Goal: Task Accomplishment & Management: Complete application form

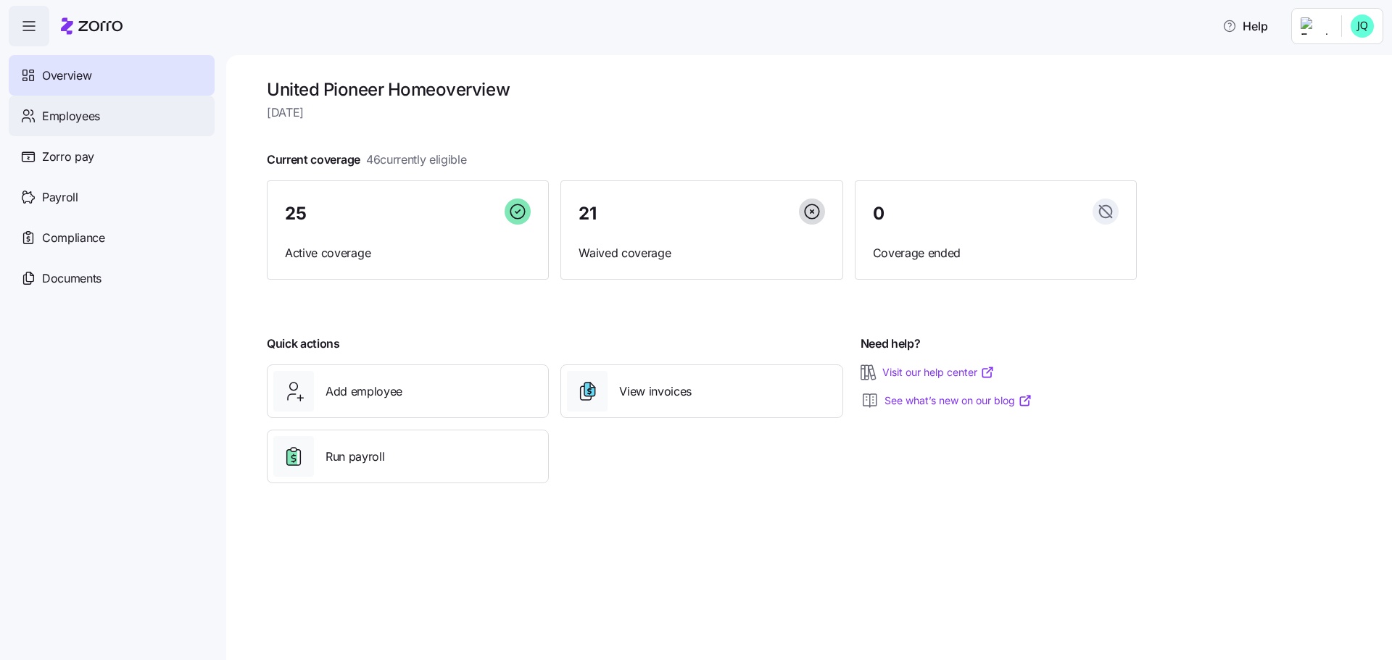
click at [60, 121] on span "Employees" at bounding box center [71, 116] width 58 height 18
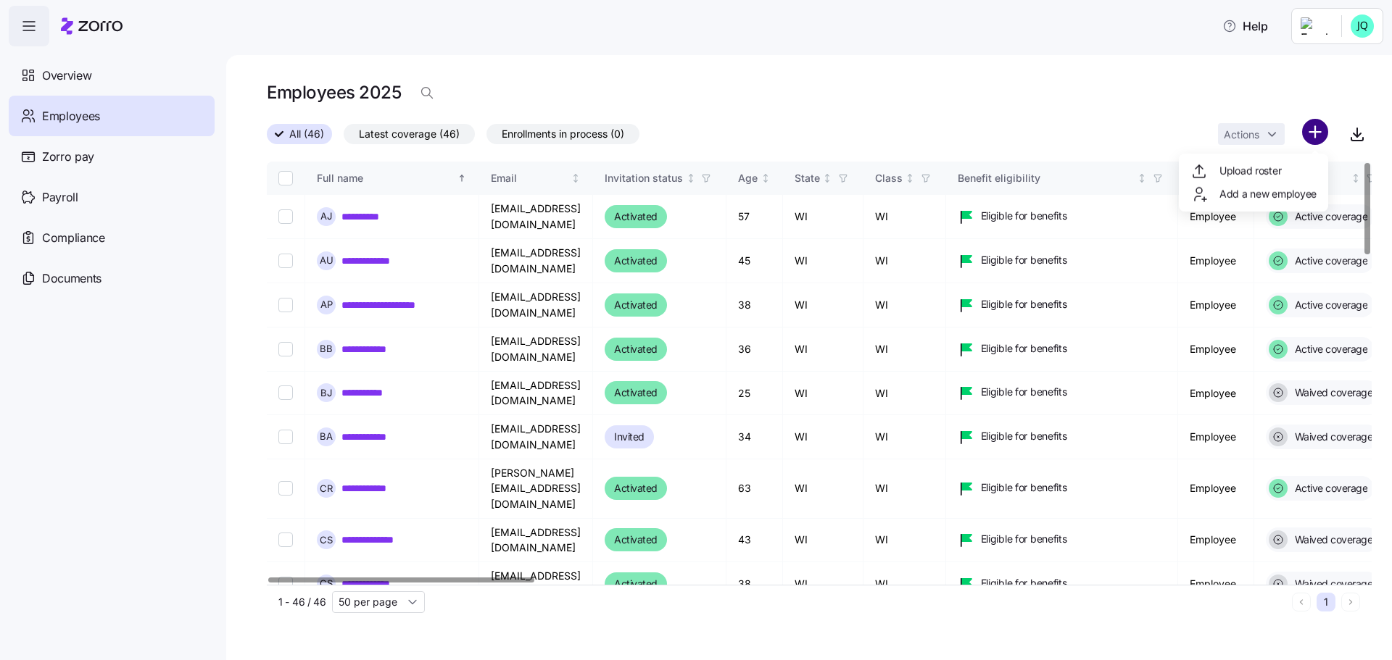
click at [1313, 136] on html "**********" at bounding box center [696, 326] width 1392 height 652
click at [1143, 125] on html "**********" at bounding box center [696, 326] width 1392 height 652
click at [1373, 96] on div "**********" at bounding box center [808, 357] width 1165 height 605
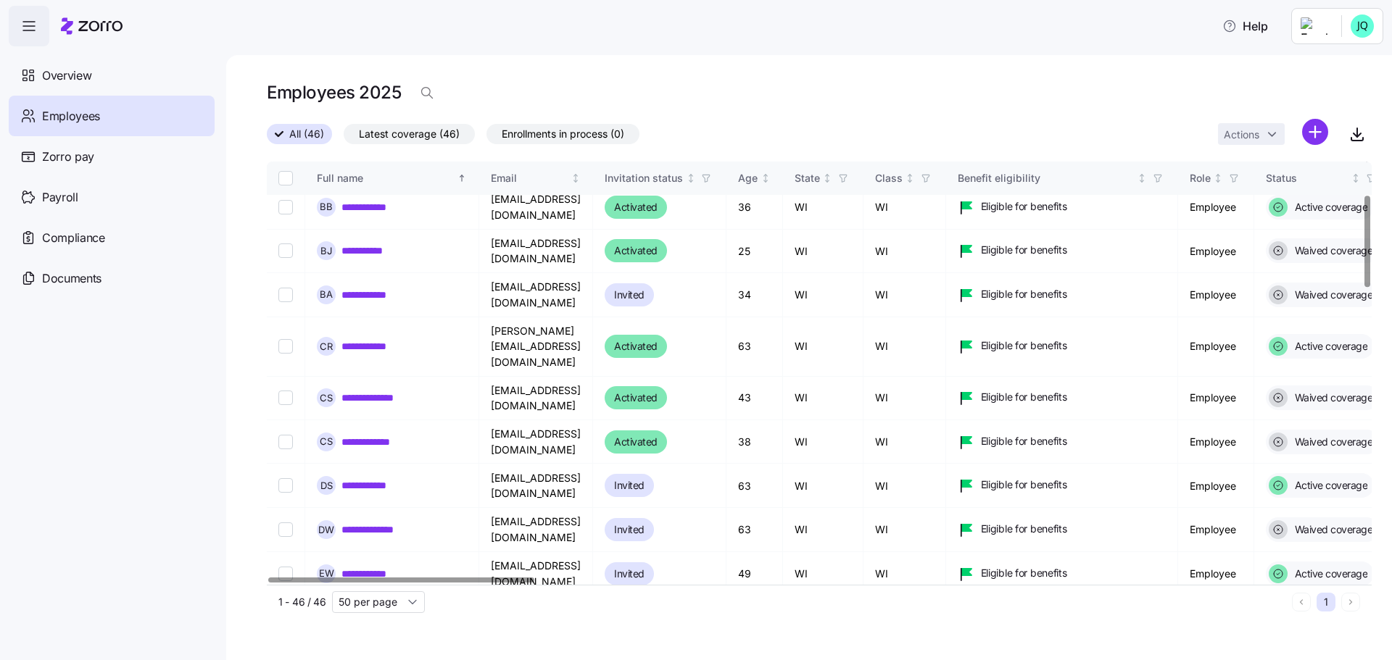
scroll to position [136, 0]
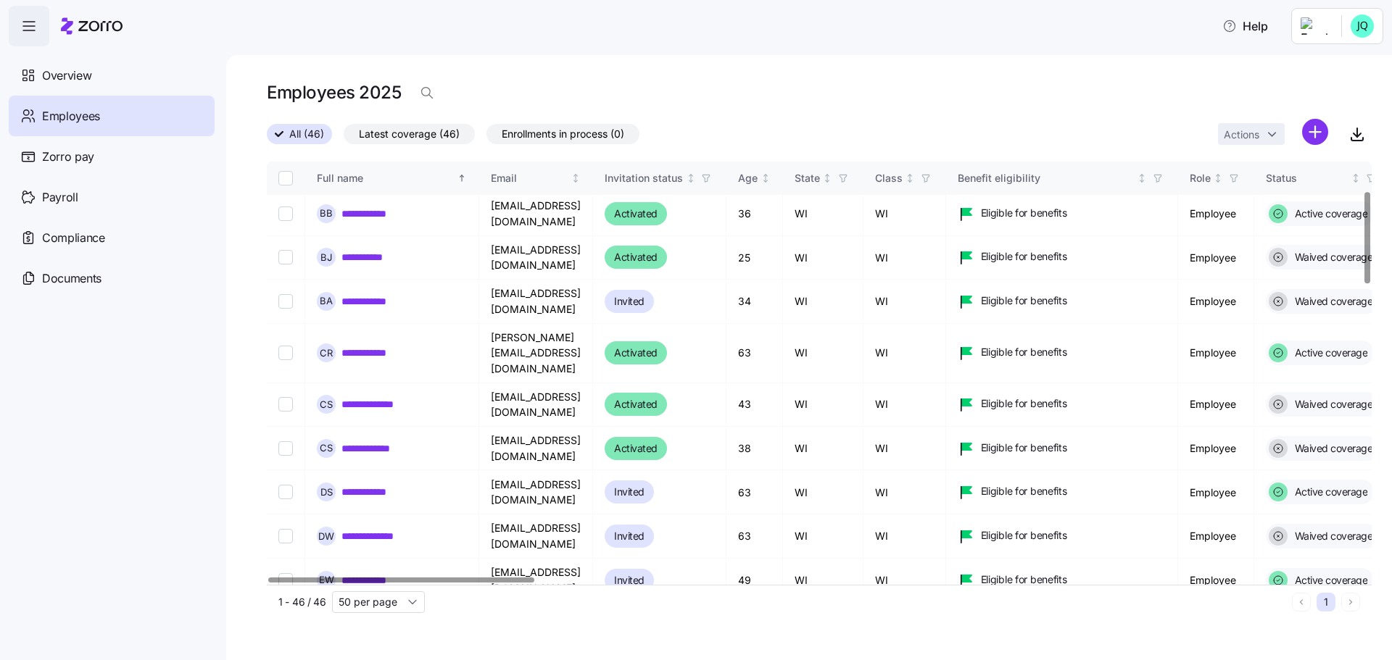
click at [1364, 244] on div at bounding box center [1366, 238] width 5 height 91
click at [1311, 138] on html "**********" at bounding box center [696, 326] width 1392 height 652
click at [1262, 191] on span "Add a new employee" at bounding box center [1267, 194] width 97 height 14
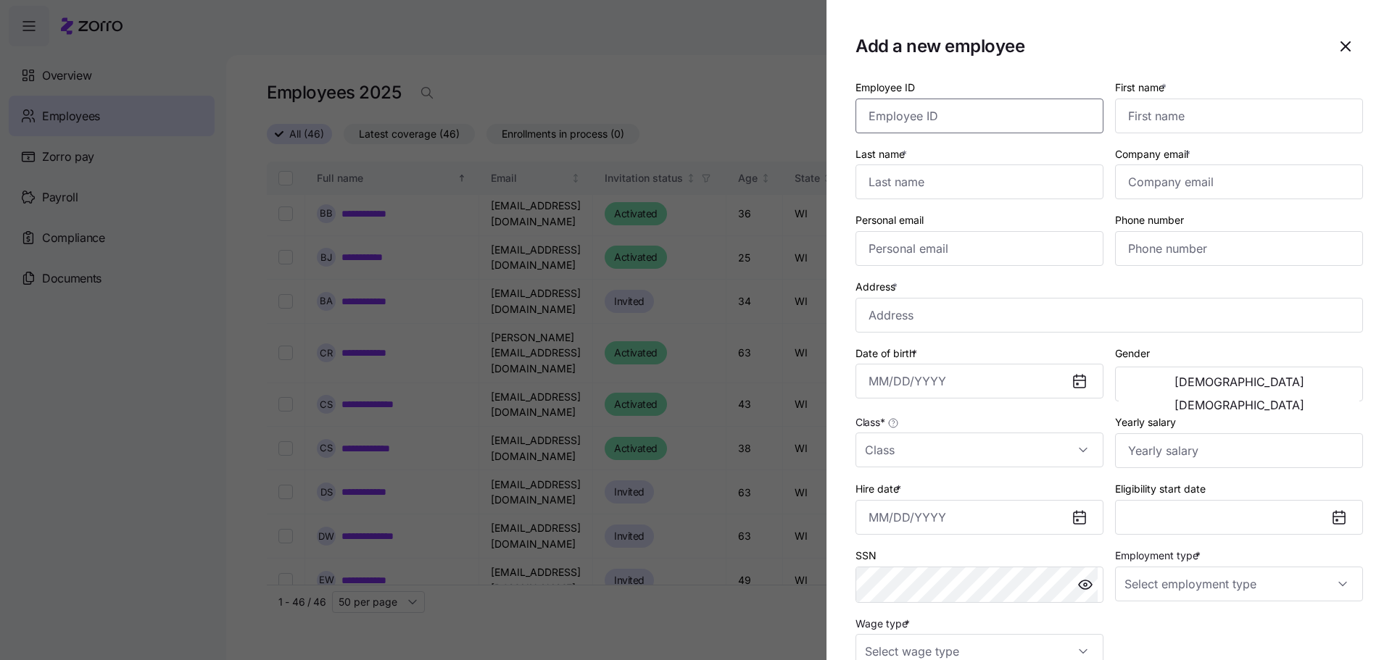
click at [961, 125] on input "Employee ID" at bounding box center [979, 116] width 248 height 35
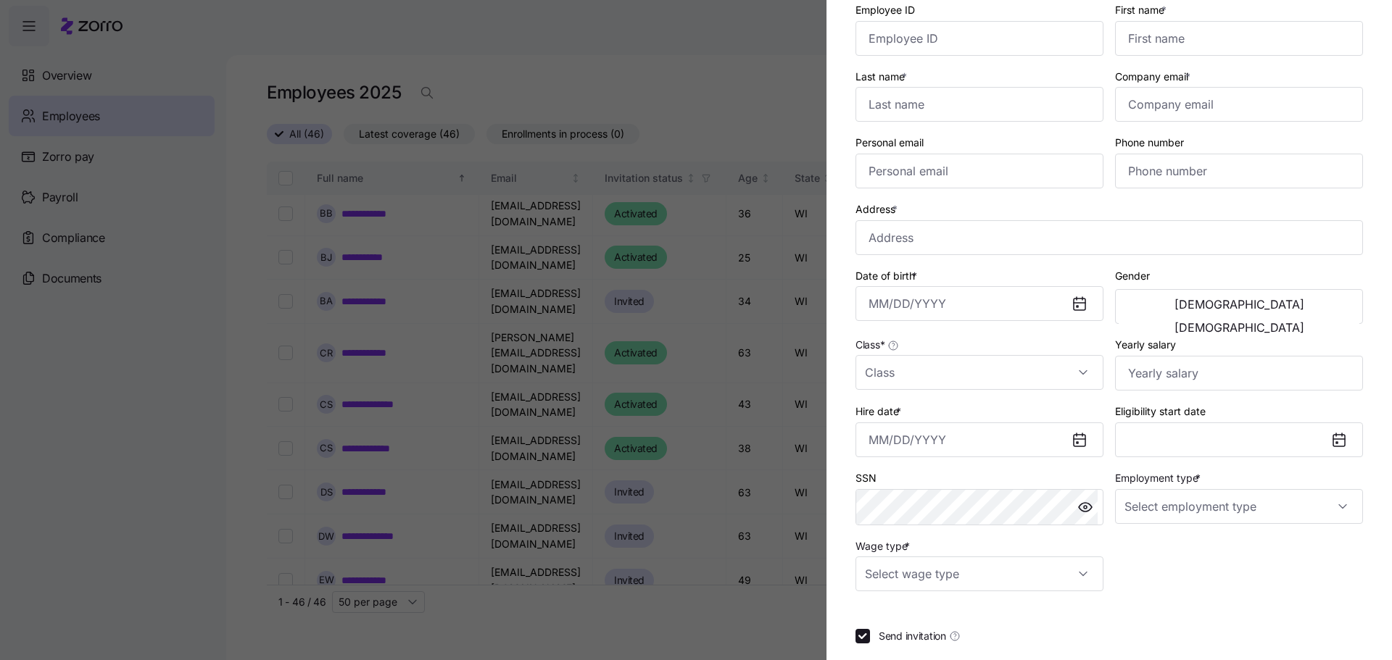
scroll to position [0, 0]
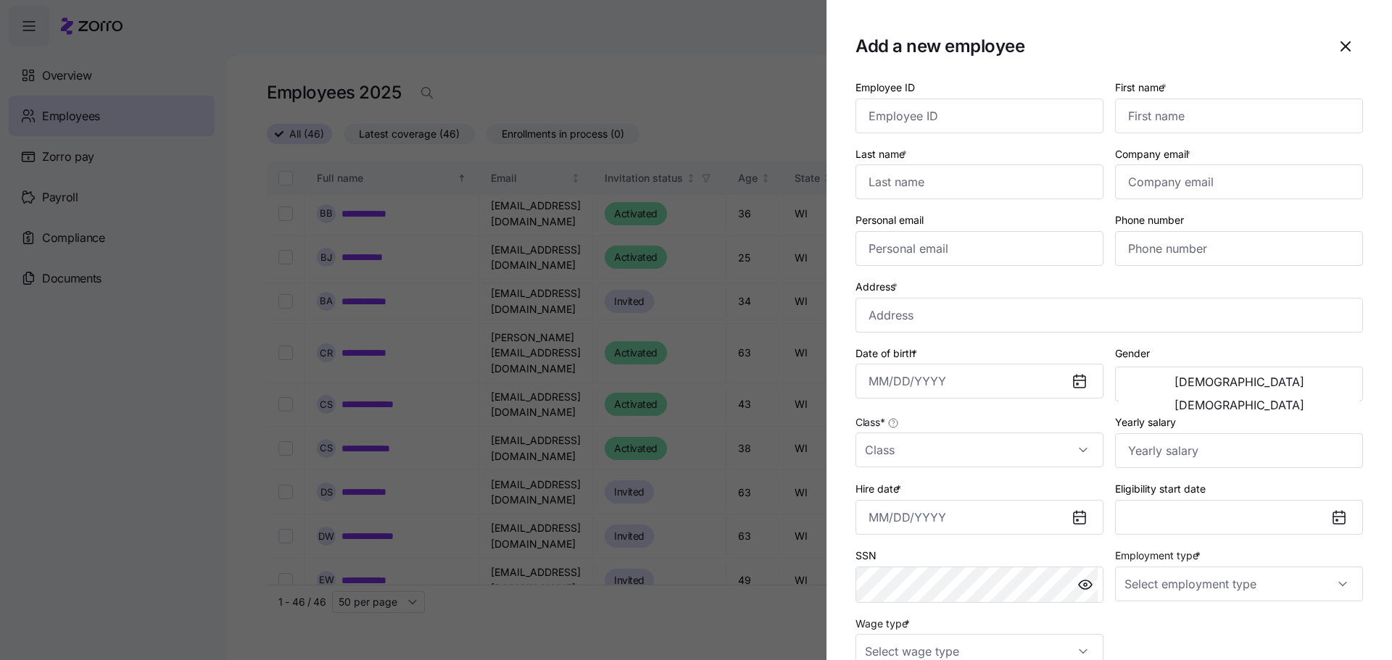
click at [771, 78] on div at bounding box center [696, 330] width 1392 height 660
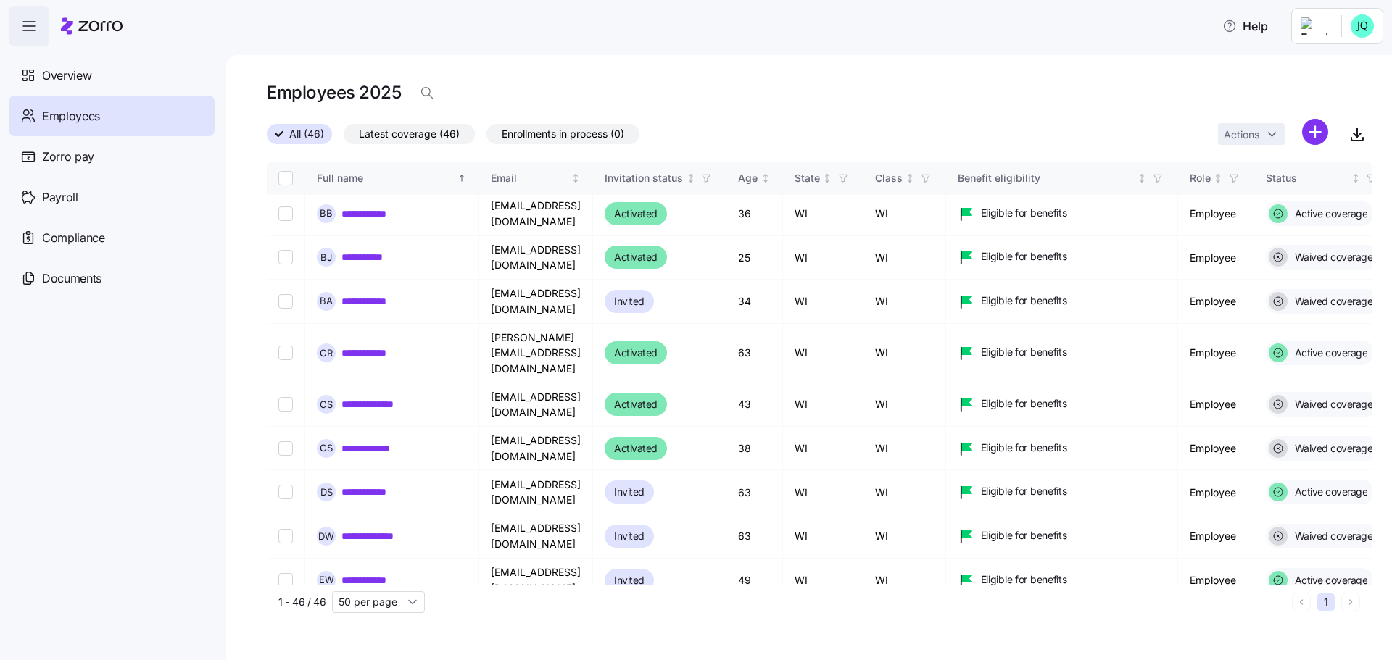
click at [1316, 131] on html "**********" at bounding box center [696, 326] width 1392 height 652
click at [1255, 170] on span "Upload roster" at bounding box center [1250, 171] width 62 height 14
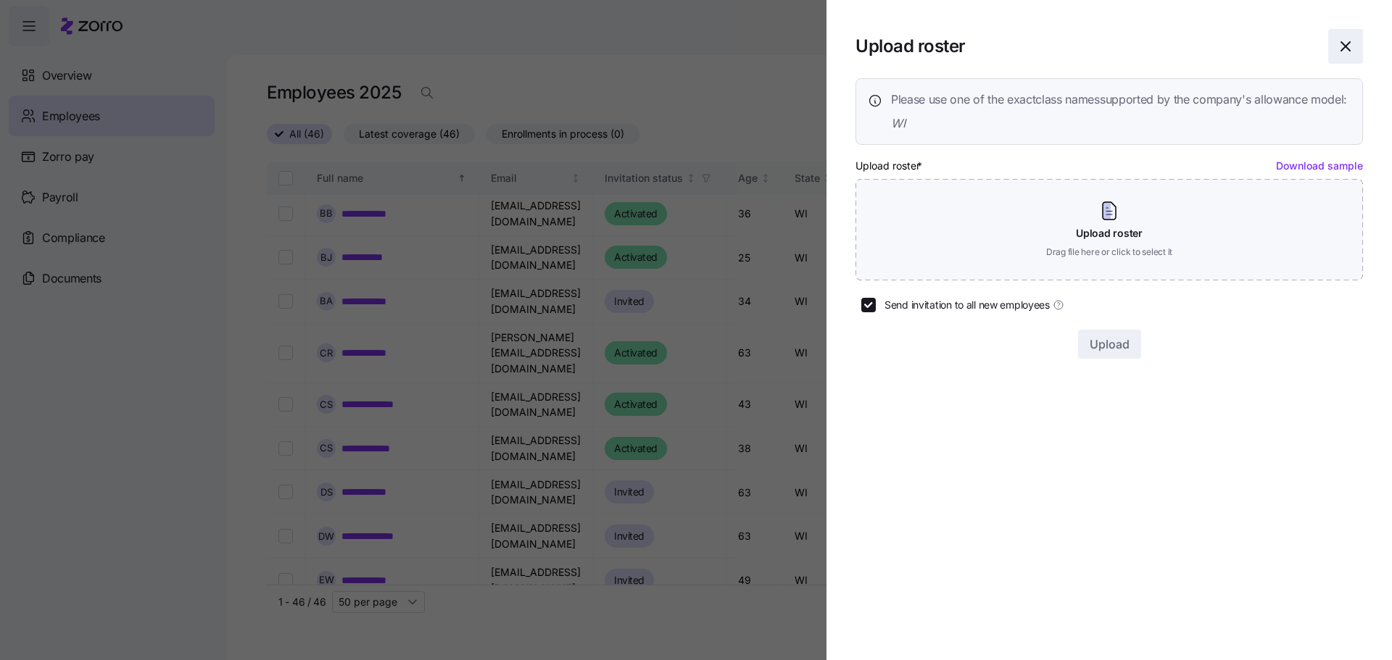
click at [1346, 52] on icon "button" at bounding box center [1345, 46] width 17 height 17
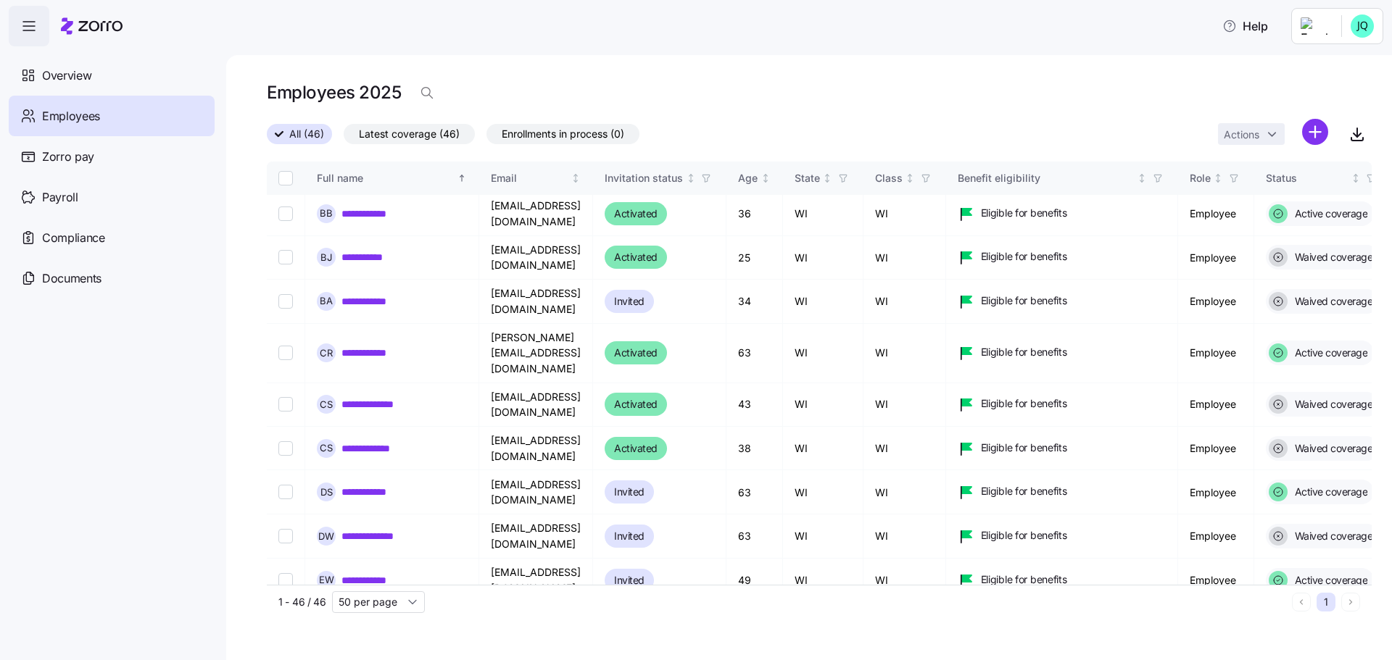
click at [1315, 130] on html "**********" at bounding box center [696, 326] width 1392 height 652
click at [1249, 197] on span "Add a new employee" at bounding box center [1267, 194] width 97 height 14
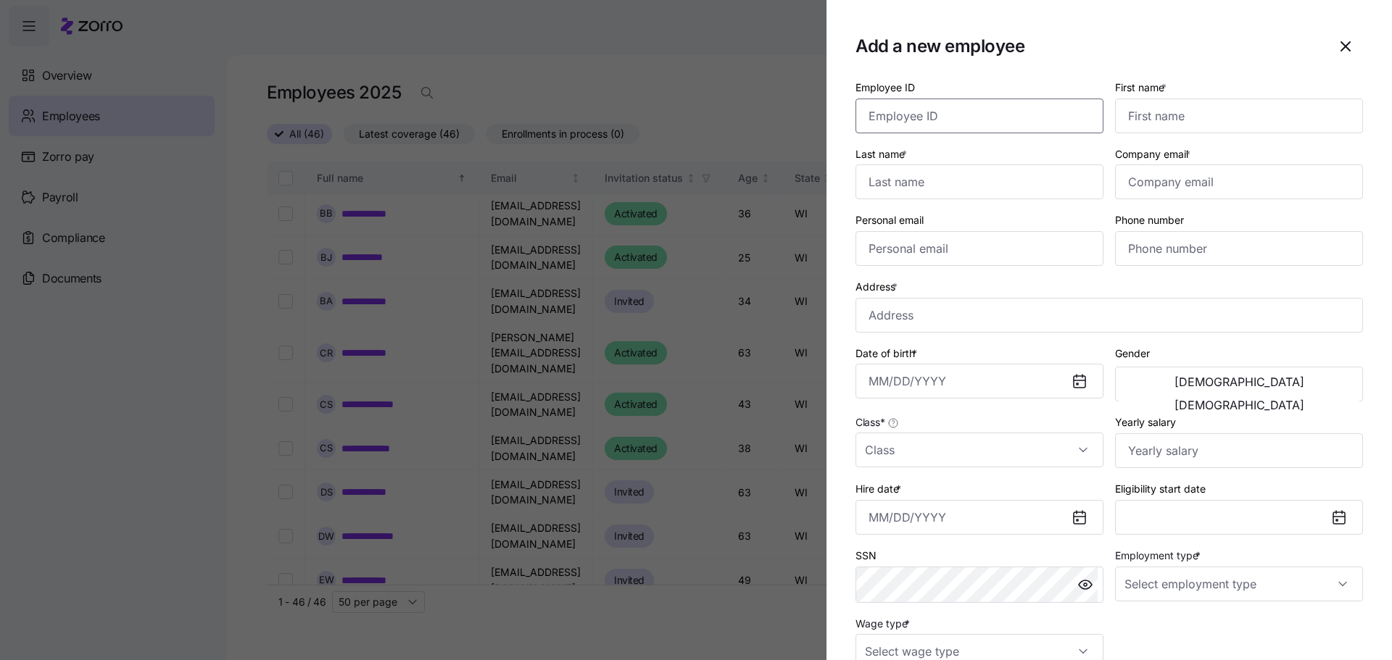
click at [906, 120] on input "Employee ID" at bounding box center [979, 116] width 248 height 35
type input "2127"
type input "[PERSON_NAME]"
type input "Arechigo"
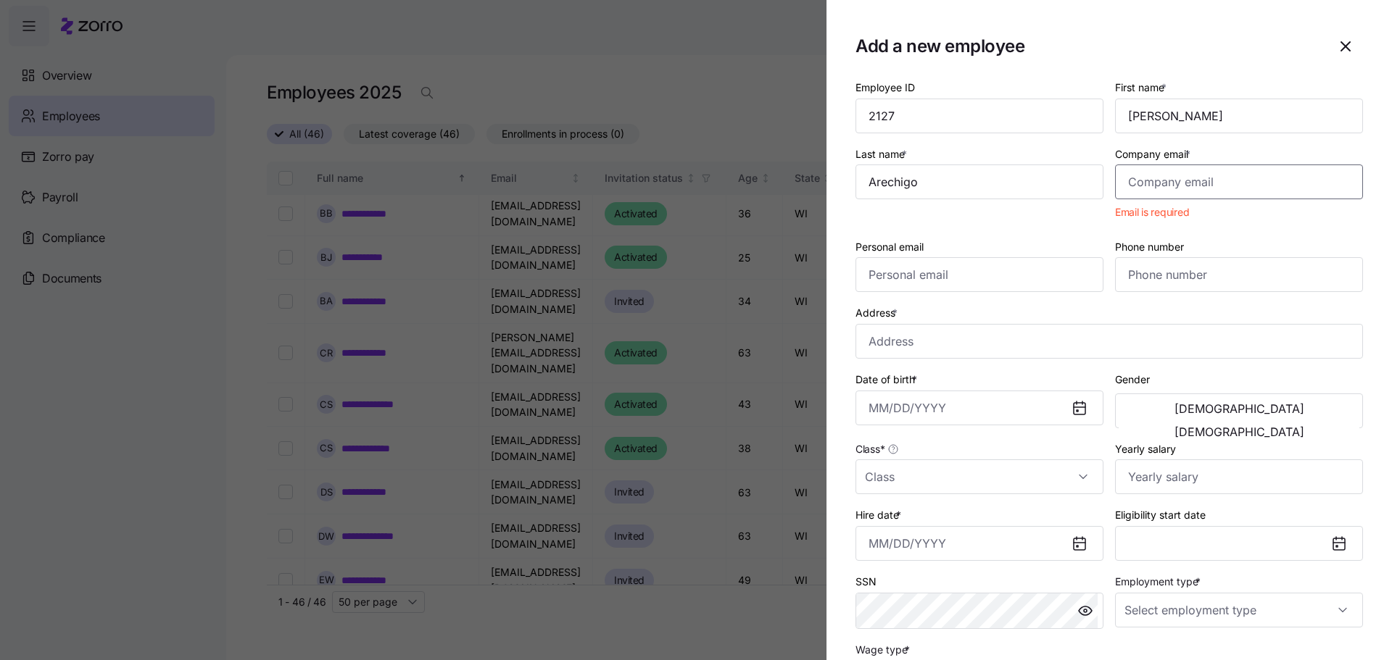
click at [1197, 185] on input "Company email *" at bounding box center [1239, 182] width 248 height 35
paste input "[EMAIL_ADDRESS][DOMAIN_NAME]"
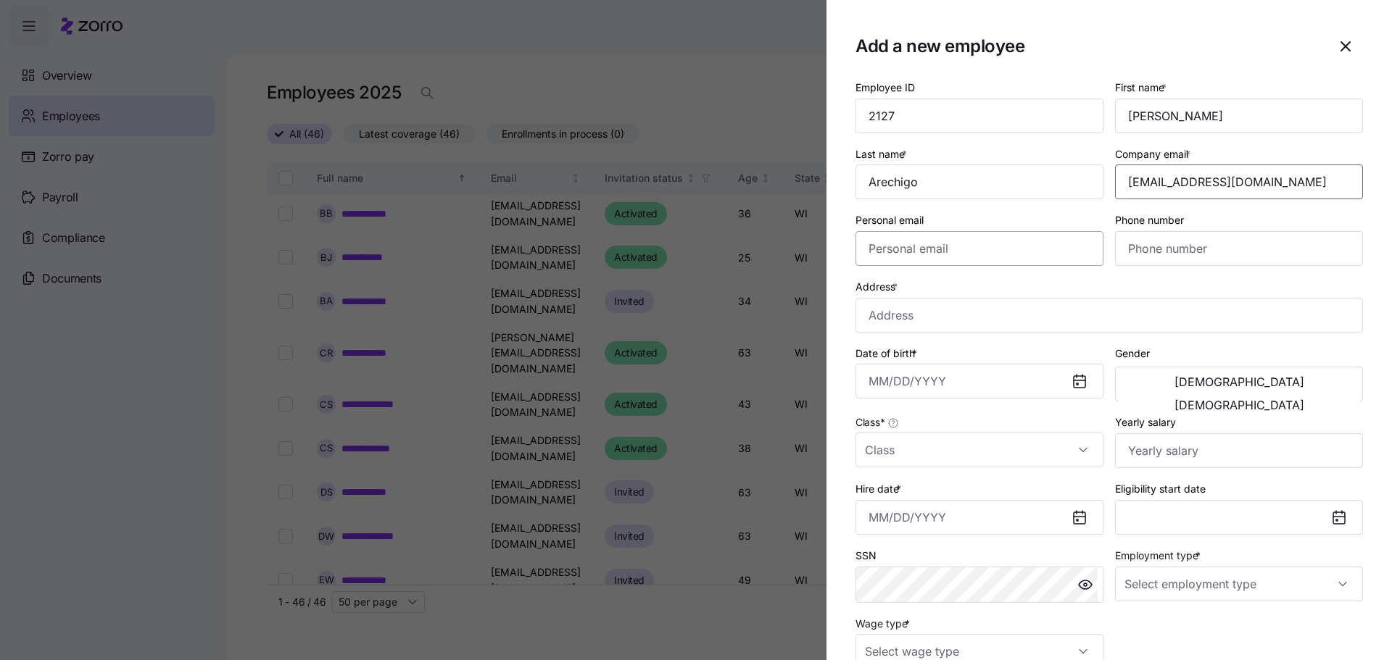
type input "[EMAIL_ADDRESS][DOMAIN_NAME]"
drag, startPoint x: 955, startPoint y: 246, endPoint x: 968, endPoint y: 244, distance: 12.5
click at [955, 246] on input "Personal email" at bounding box center [979, 248] width 248 height 35
paste input "[EMAIL_ADDRESS][DOMAIN_NAME]"
type input "[EMAIL_ADDRESS][DOMAIN_NAME]"
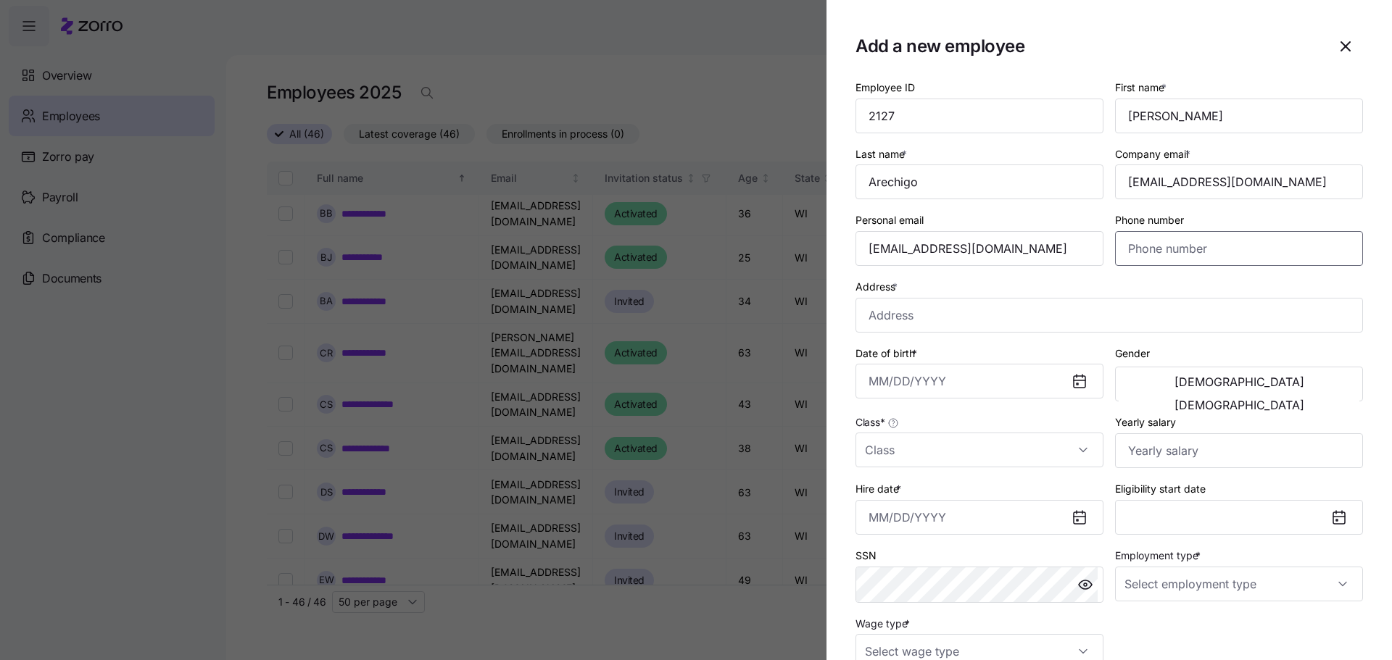
click at [1131, 249] on input "Phone number" at bounding box center [1239, 248] width 248 height 35
paste input "[PHONE_NUMBER]"
type input "[PHONE_NUMBER]"
click at [918, 318] on input "Address *" at bounding box center [1108, 315] width 507 height 35
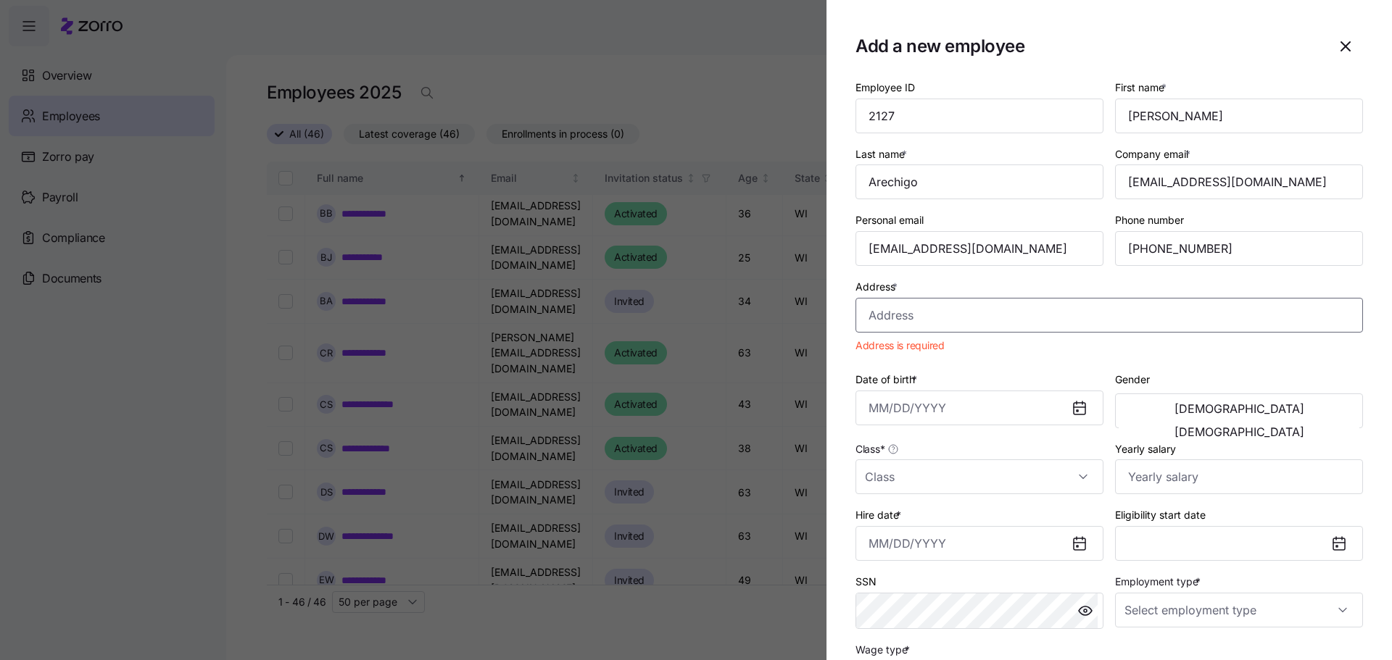
click at [948, 315] on input "Address *" at bounding box center [1108, 315] width 507 height 35
paste input "[STREET_ADDRESS][US_STATE]"
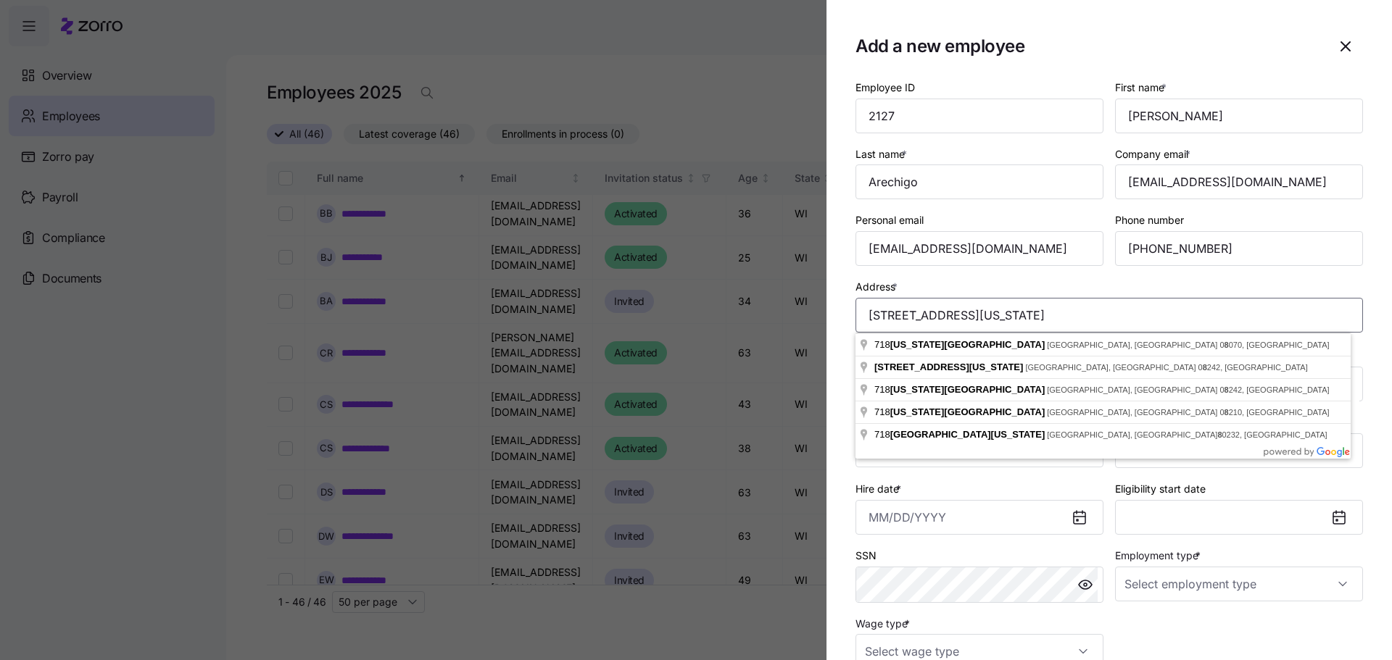
click at [993, 315] on input "[STREET_ADDRESS][US_STATE]" at bounding box center [1108, 315] width 507 height 35
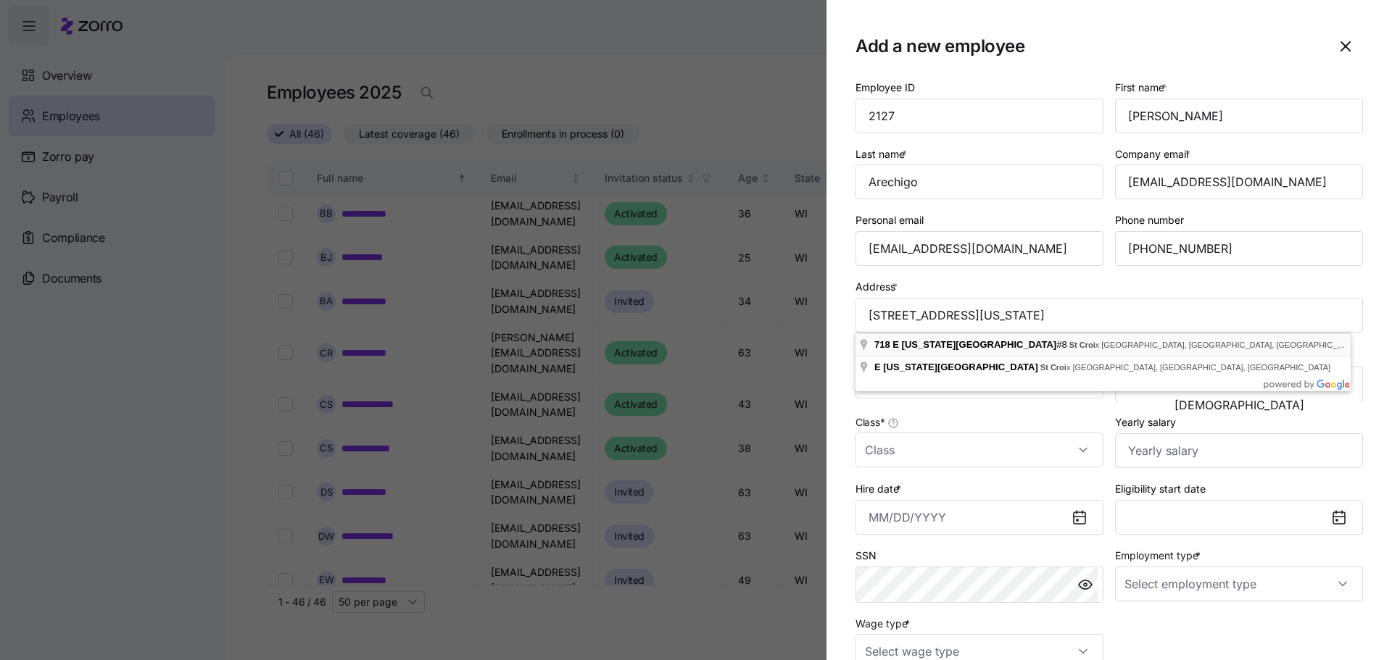
type input "[STREET_ADDRESS][US_STATE]"
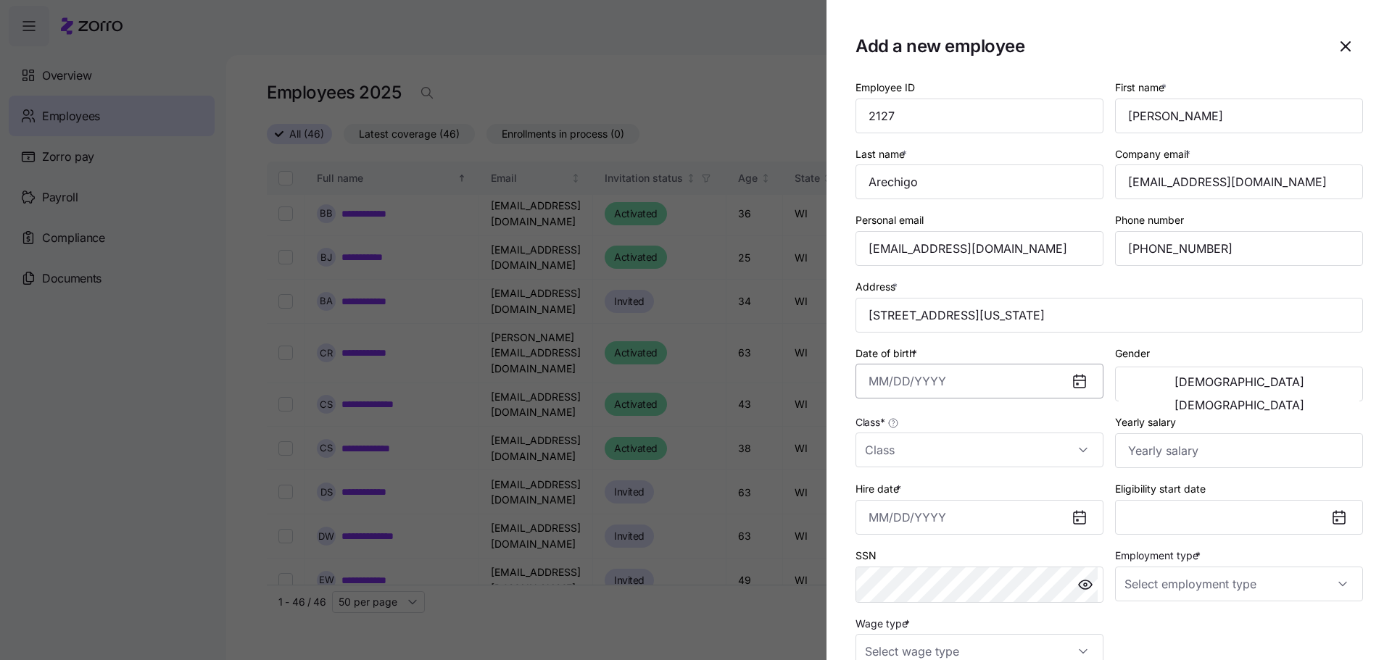
click at [872, 388] on input "Date of birth *" at bounding box center [979, 381] width 248 height 35
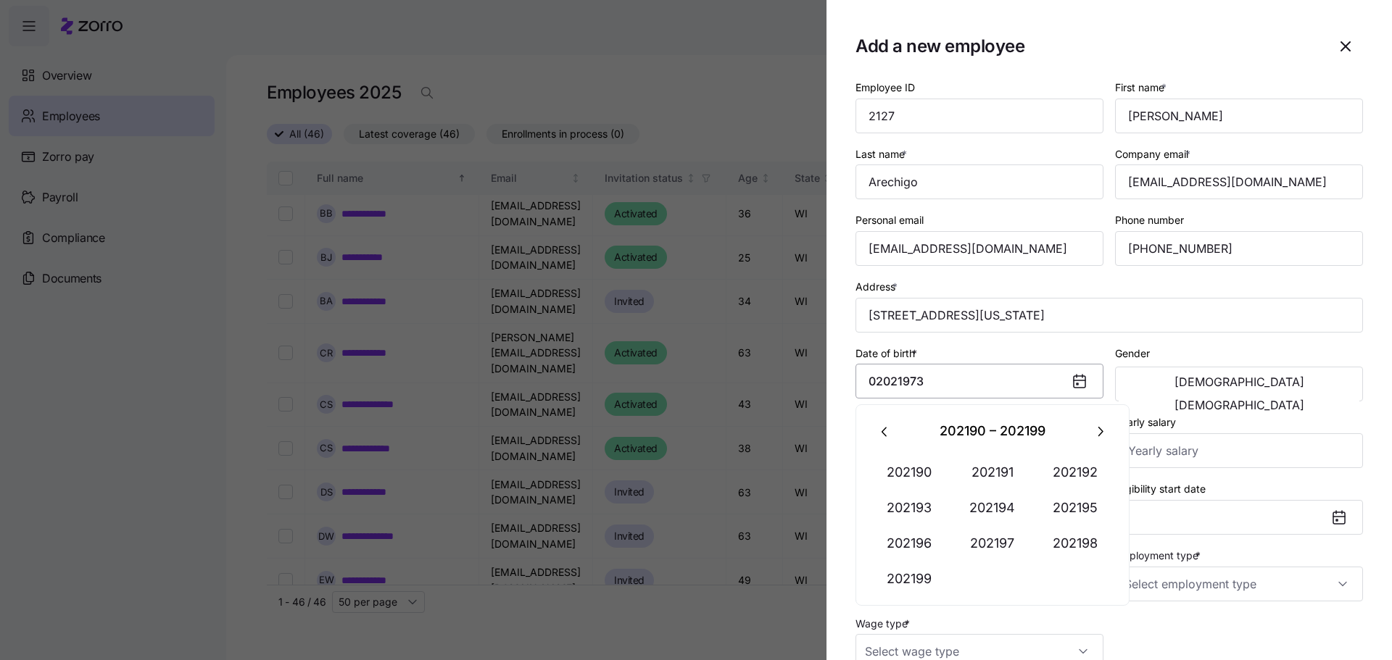
type input "[DATE], 202197"
click at [916, 393] on input "[DATE], 202197" at bounding box center [979, 381] width 248 height 35
drag, startPoint x: 970, startPoint y: 378, endPoint x: 839, endPoint y: 389, distance: 131.6
click at [839, 389] on section "Add a new employee Employee ID 2127 First name * [PERSON_NAME] Last name * [PER…" at bounding box center [1108, 330] width 565 height 660
type input "[DATE]"
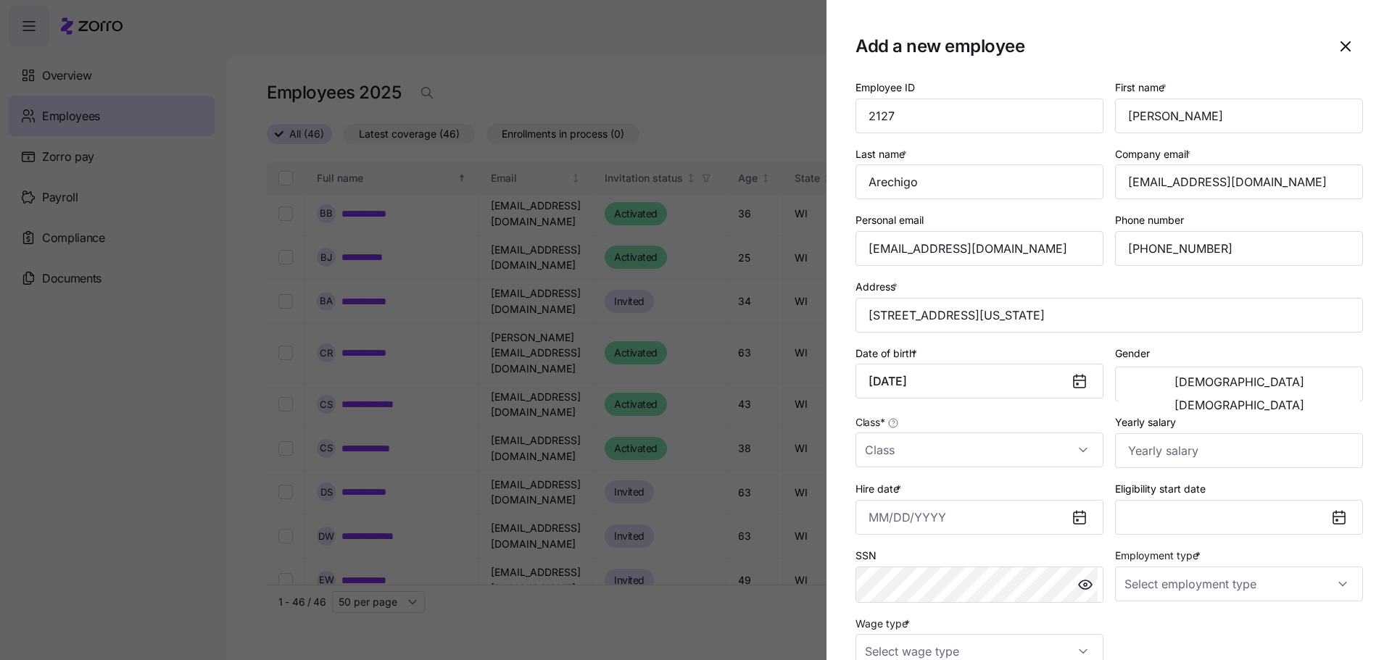
click at [1118, 394] on button "[DEMOGRAPHIC_DATA]" at bounding box center [1238, 405] width 241 height 23
click at [937, 458] on input "Class *" at bounding box center [979, 450] width 248 height 35
click at [939, 491] on div "WI" at bounding box center [976, 494] width 231 height 30
type input "WI"
click at [869, 518] on input "Hire date *" at bounding box center [979, 517] width 248 height 35
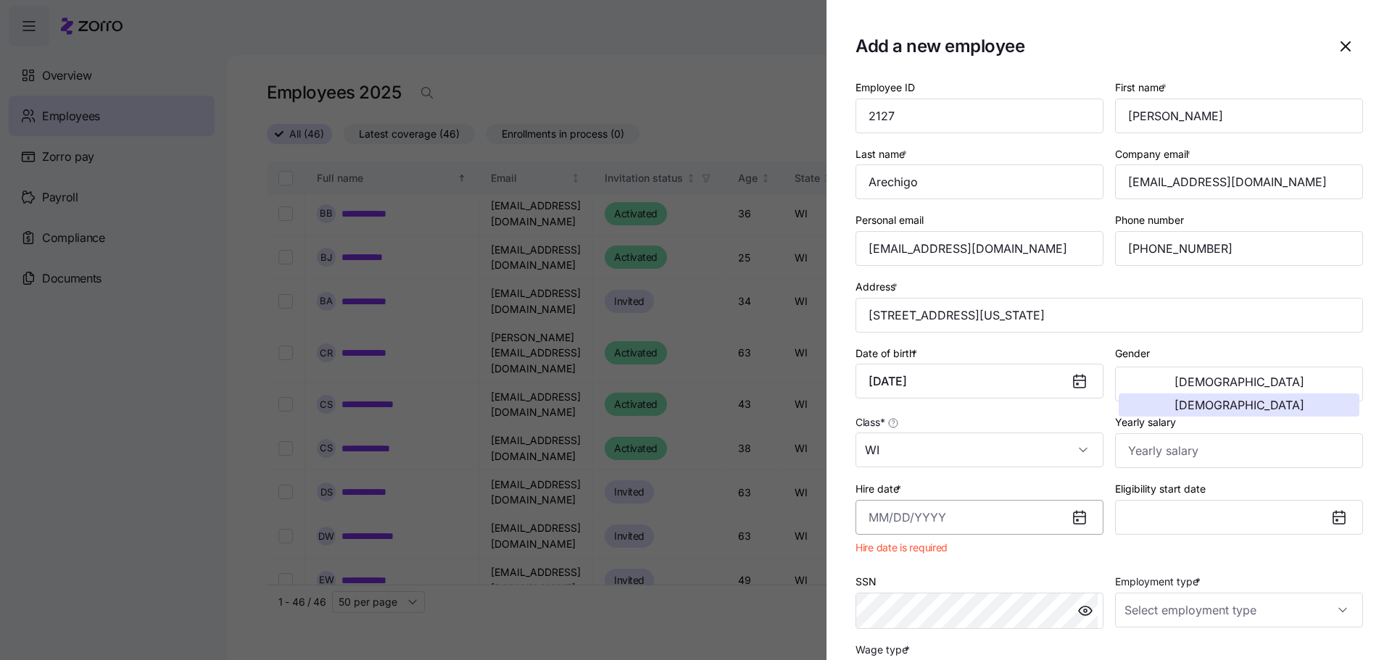
click at [871, 515] on input "Hire date *" at bounding box center [979, 517] width 248 height 35
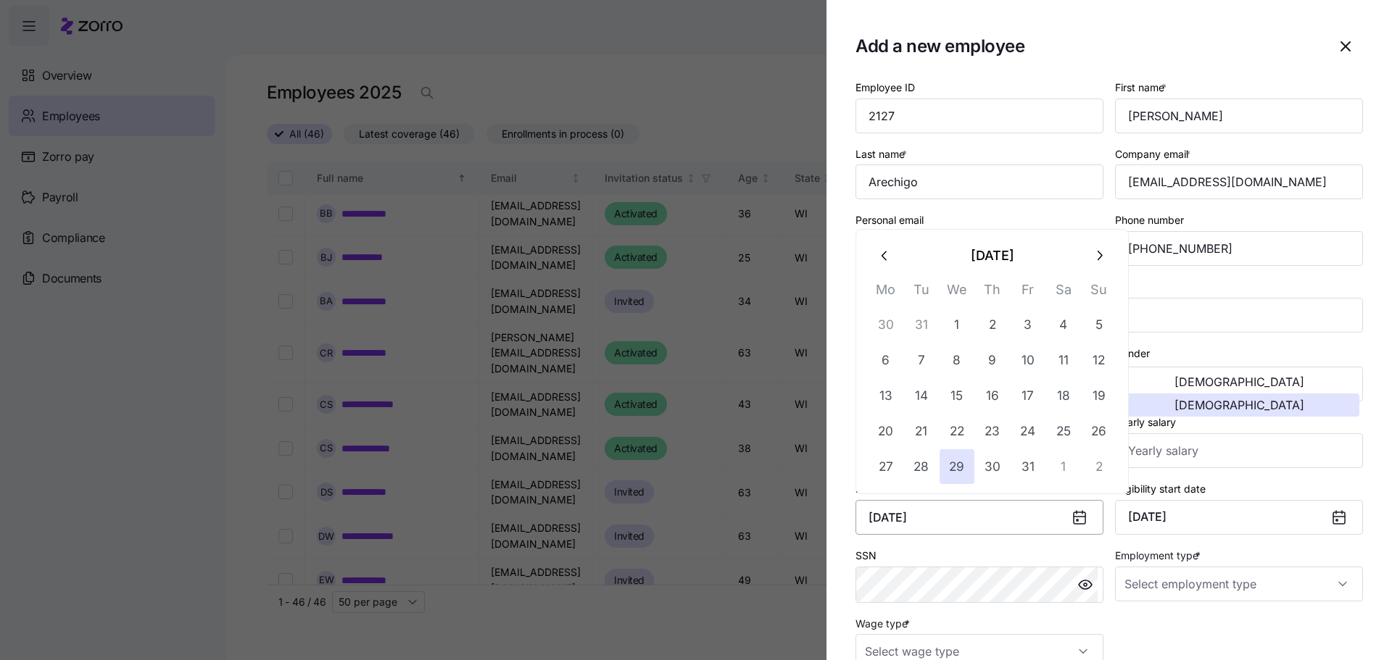
type input "[DATE]"
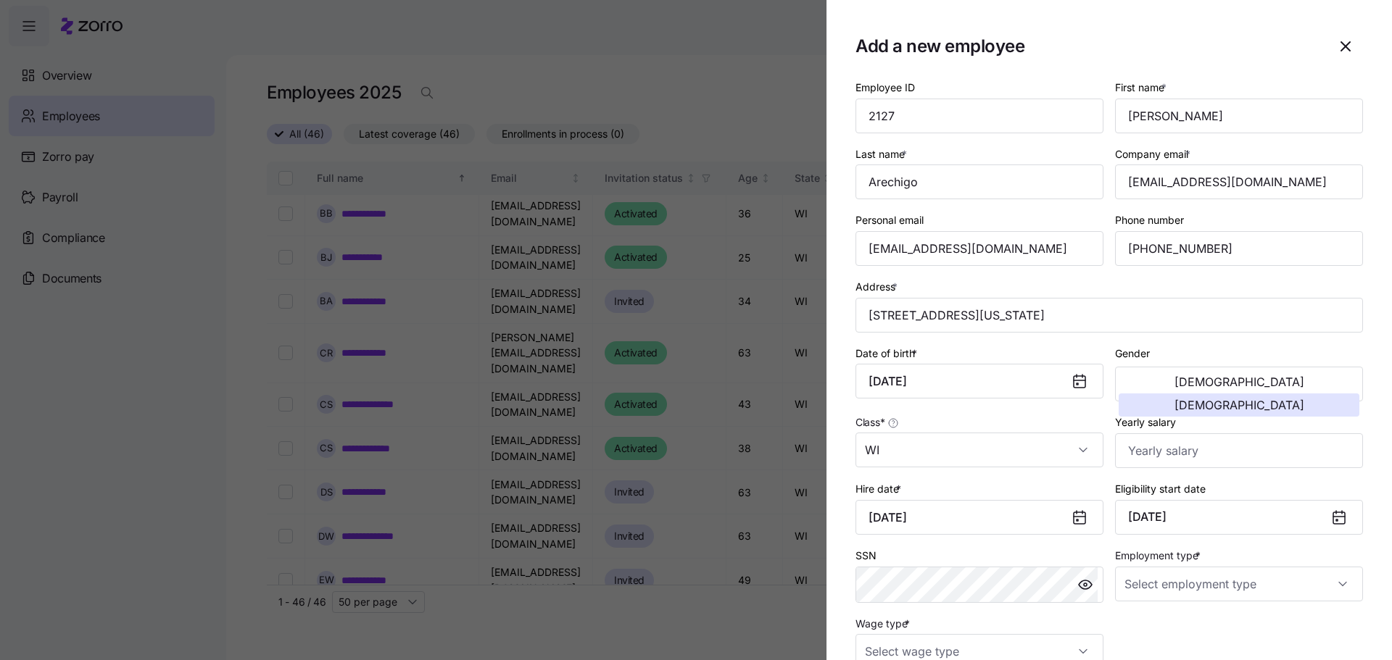
click at [1333, 518] on icon at bounding box center [1339, 518] width 12 height 12
click at [1272, 518] on button "[DATE]" at bounding box center [1239, 517] width 248 height 35
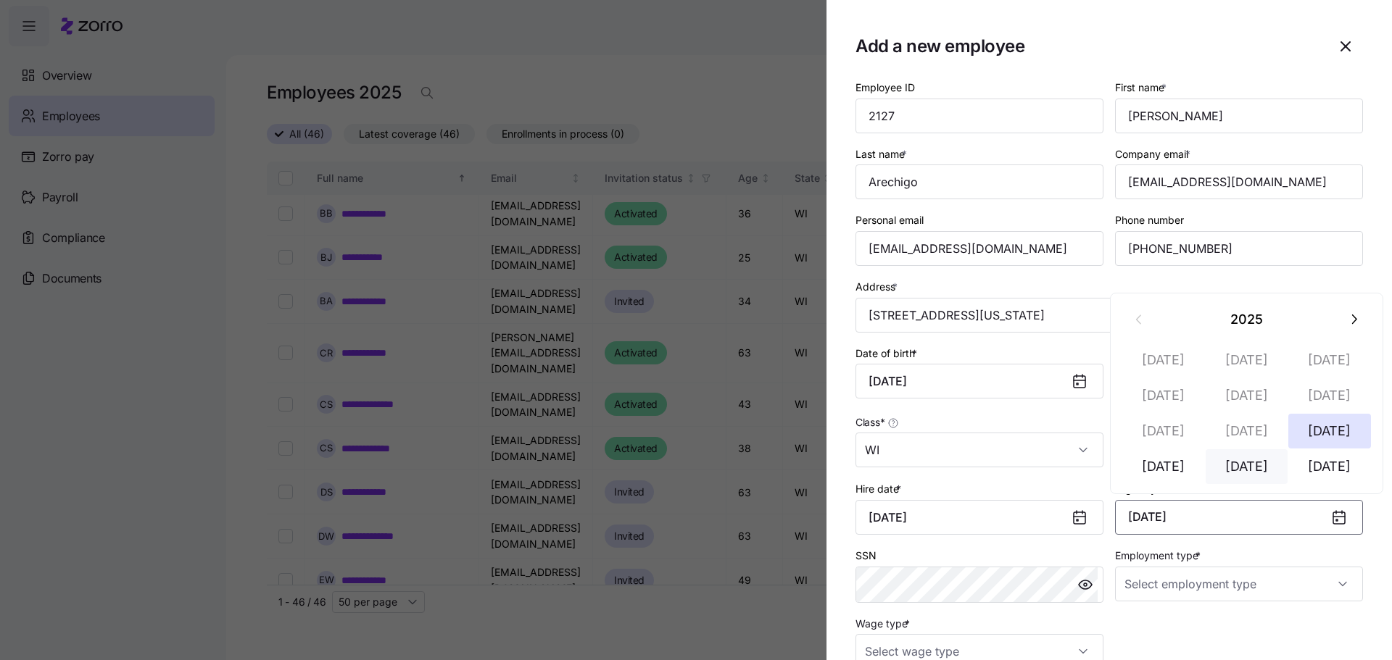
click at [1250, 472] on button "[DATE]" at bounding box center [1246, 466] width 83 height 35
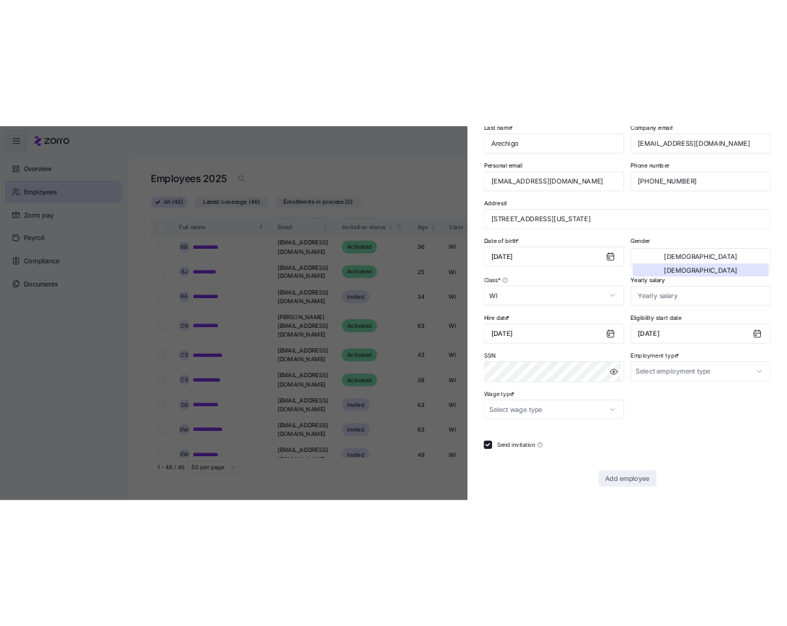
scroll to position [157, 0]
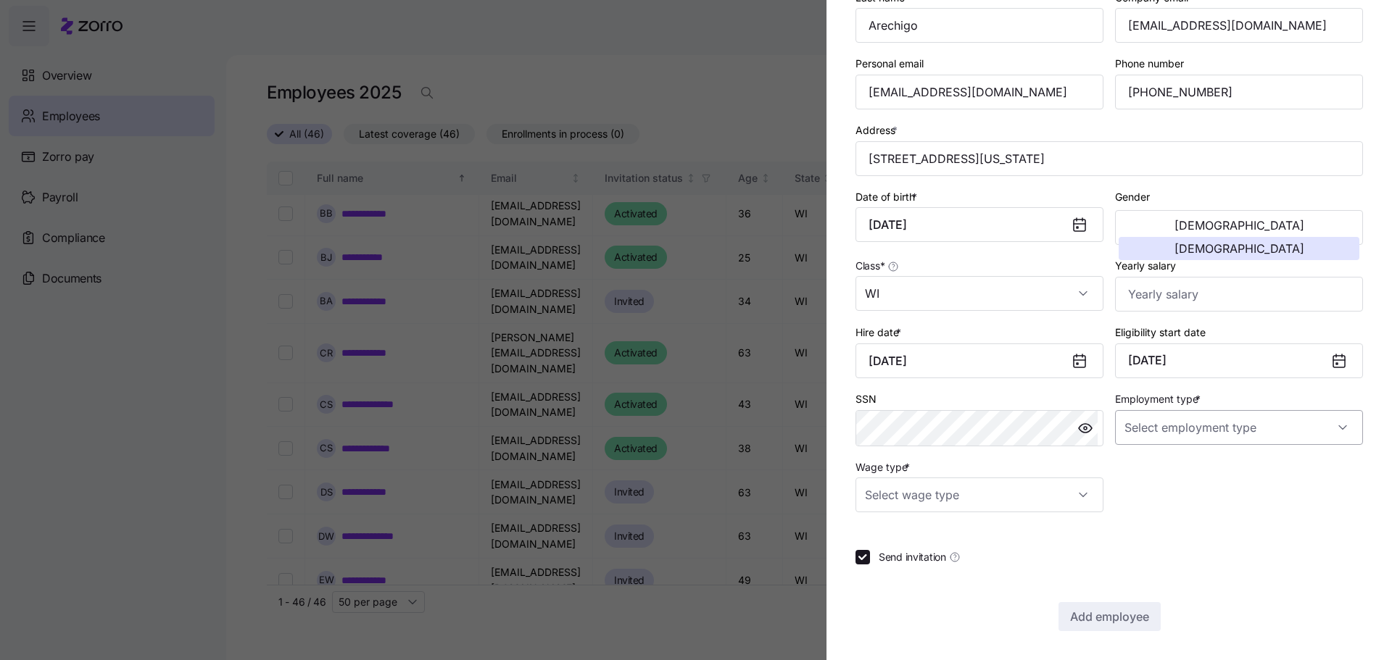
click at [1329, 428] on input "Employment type *" at bounding box center [1239, 427] width 248 height 35
click at [1208, 477] on div "Full Time" at bounding box center [1230, 472] width 231 height 30
type input "Full Time"
click at [1077, 496] on input "Wage type *" at bounding box center [979, 495] width 248 height 35
click at [1011, 567] on div "Hourly" at bounding box center [976, 569] width 231 height 30
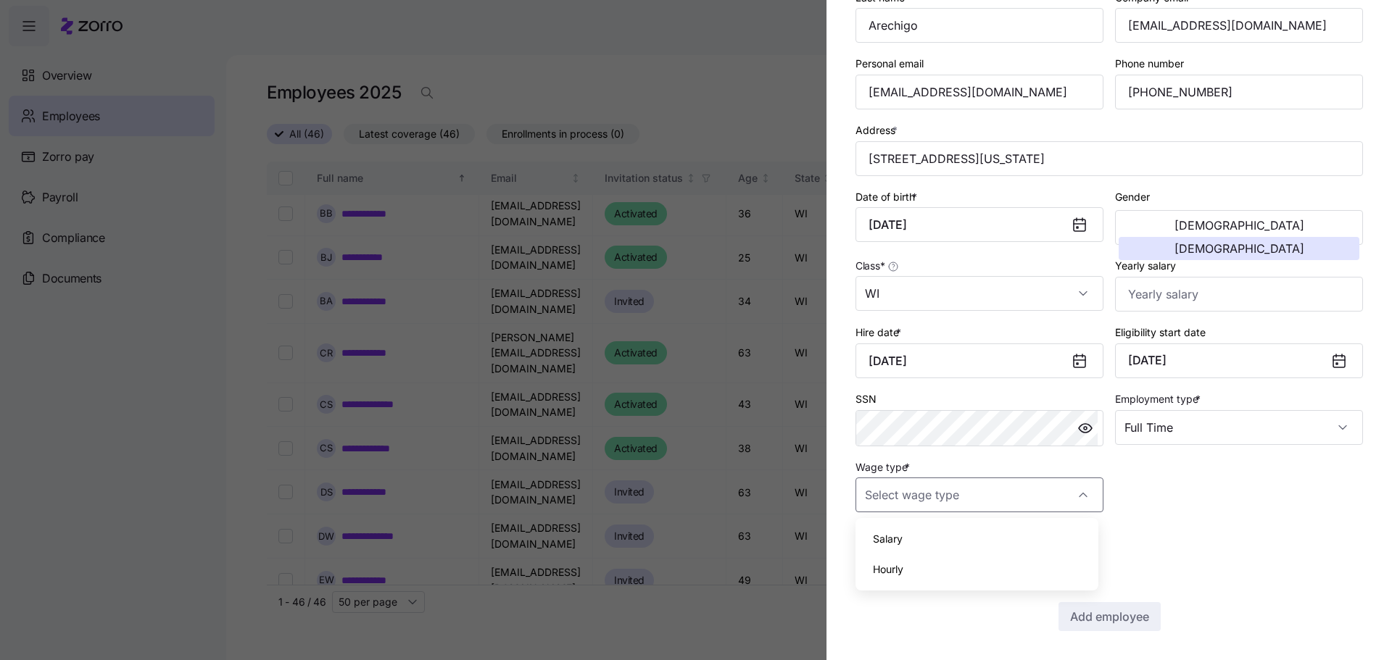
type input "Hourly"
click at [1110, 612] on span "Add employee" at bounding box center [1109, 616] width 79 height 17
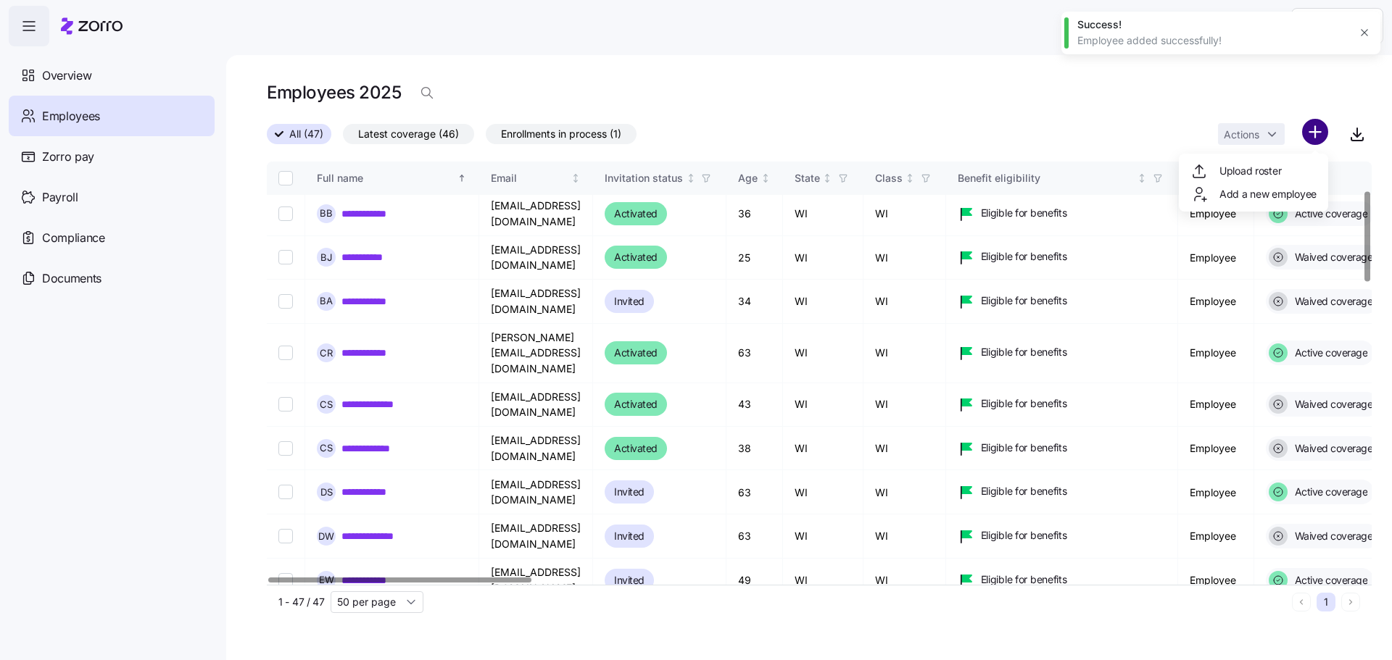
click at [1310, 135] on html "**********" at bounding box center [696, 326] width 1392 height 652
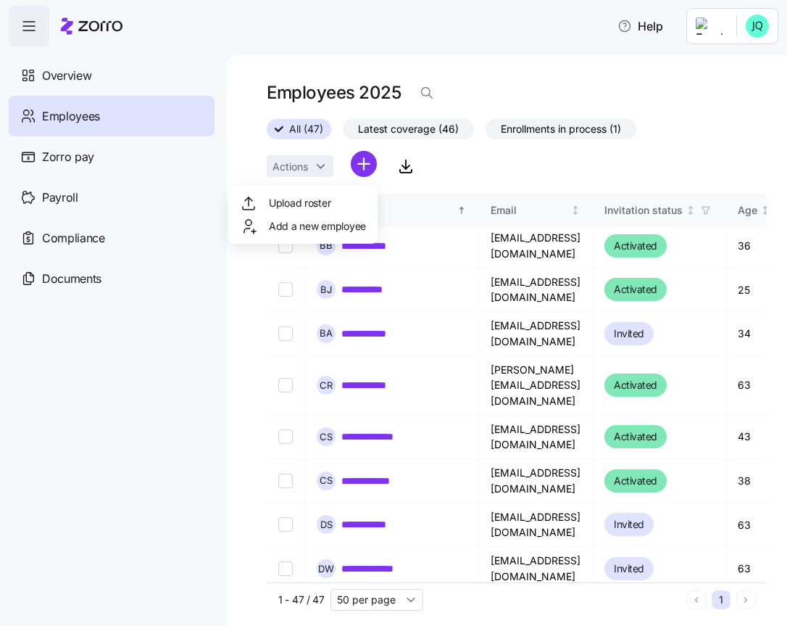
click at [369, 163] on html "**********" at bounding box center [393, 308] width 787 height 617
click at [365, 163] on html "**********" at bounding box center [393, 308] width 787 height 617
click at [283, 233] on span "Add a new employee" at bounding box center [317, 226] width 97 height 14
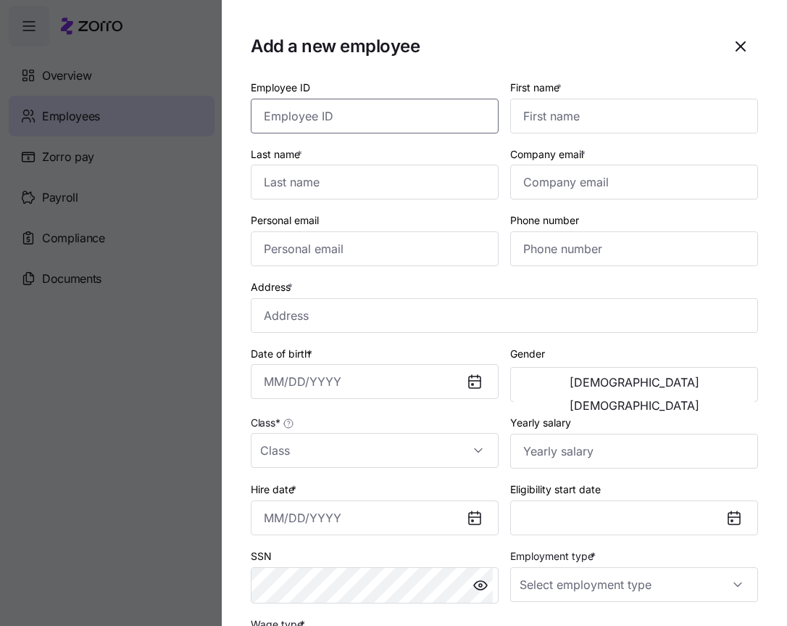
click at [411, 121] on input "Employee ID" at bounding box center [375, 116] width 248 height 35
type input "2171"
type input "[PERSON_NAME]"
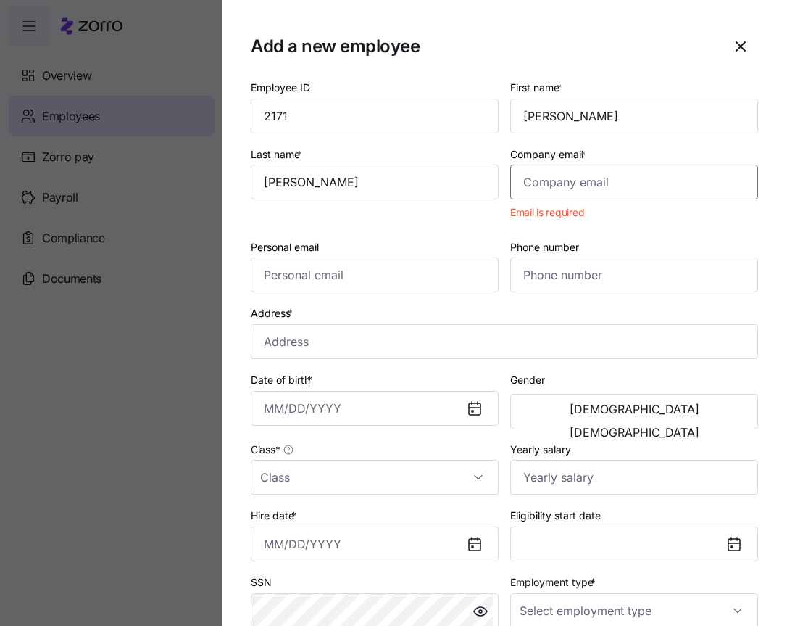
click at [514, 181] on input "Company email *" at bounding box center [634, 182] width 248 height 35
paste input "[EMAIL_ADDRESS][DOMAIN_NAME]"
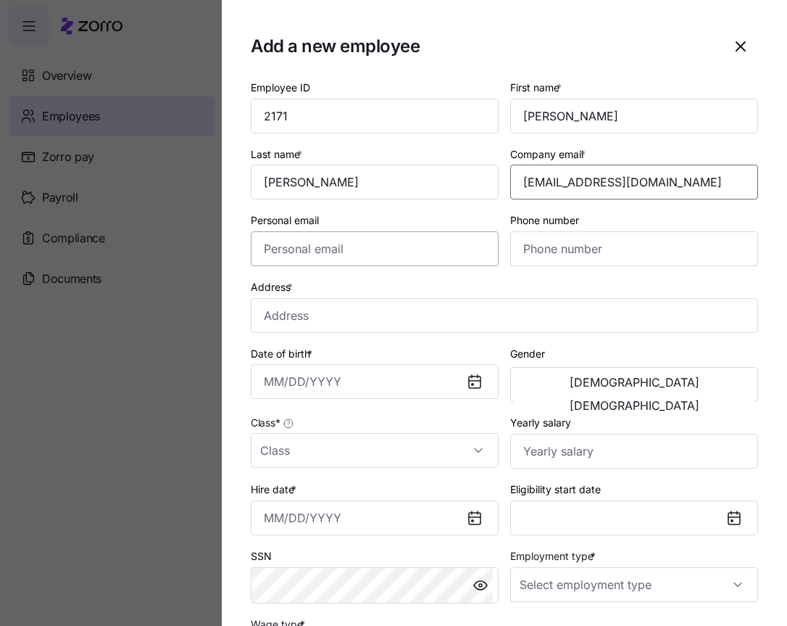
type input "[EMAIL_ADDRESS][DOMAIN_NAME]"
click at [364, 251] on input "Personal email" at bounding box center [375, 248] width 248 height 35
paste input "[EMAIL_ADDRESS][DOMAIN_NAME]"
type input "[EMAIL_ADDRESS][DOMAIN_NAME]"
click at [557, 248] on input "Phone number" at bounding box center [634, 248] width 248 height 35
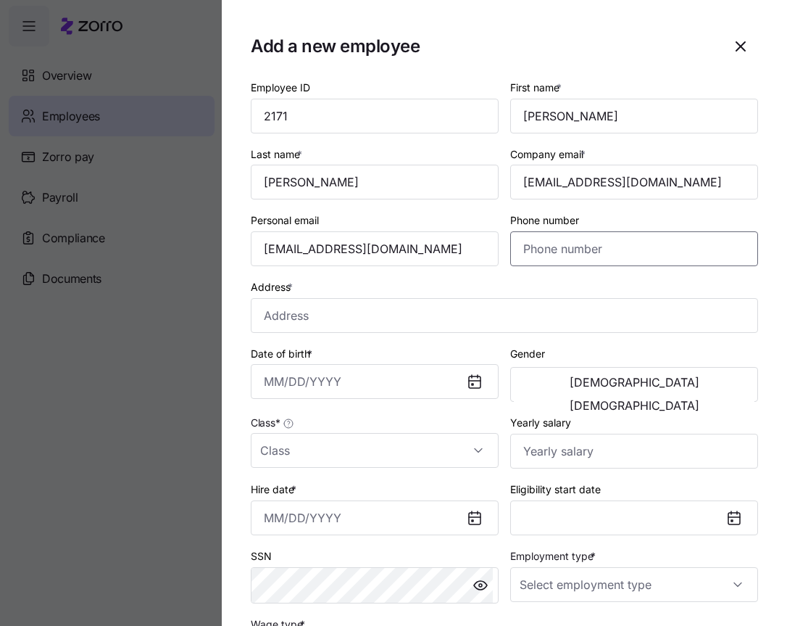
paste input "[PHONE_NUMBER]"
type input "[PHONE_NUMBER]"
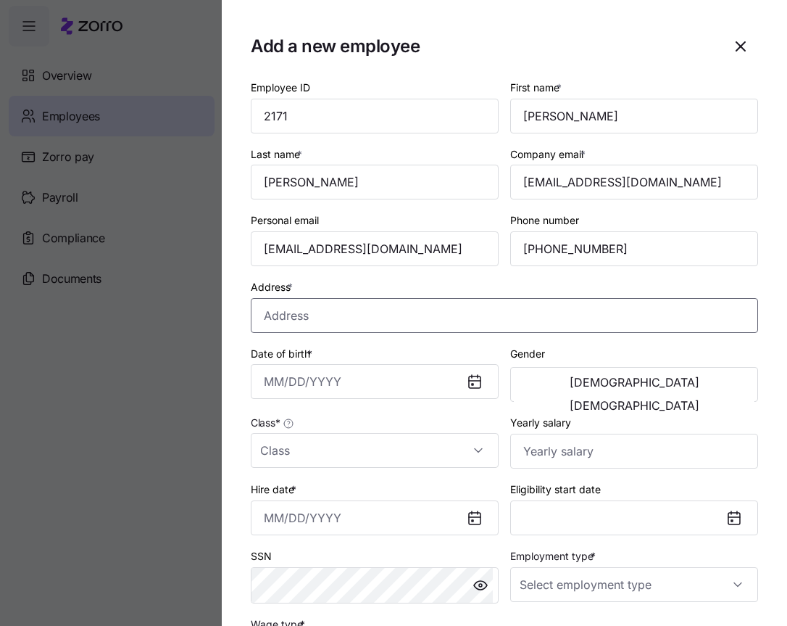
click at [312, 321] on input "Address *" at bounding box center [504, 315] width 507 height 35
paste input "[STREET_ADDRESS]"
type input "[STREET_ADDRESS]"
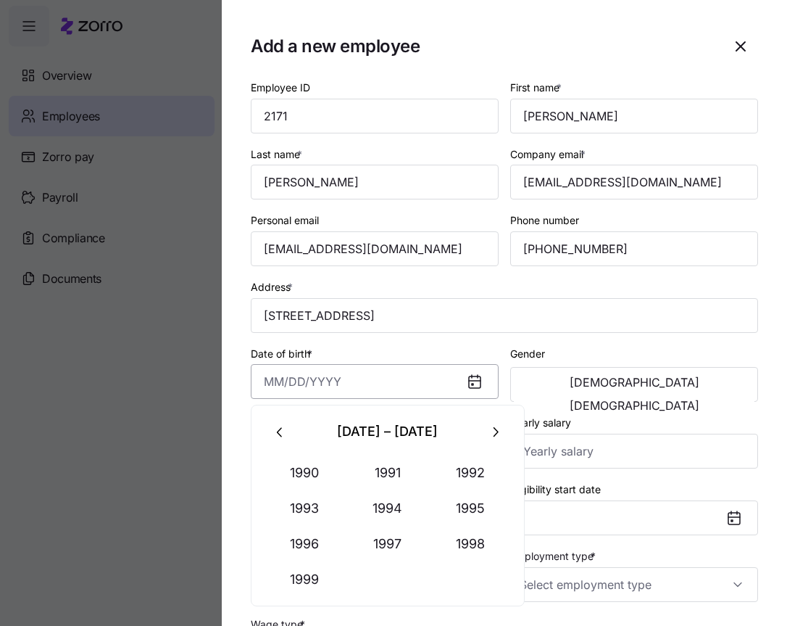
click at [265, 375] on input "Date of birth *" at bounding box center [375, 381] width 248 height 35
type input "[DATE]"
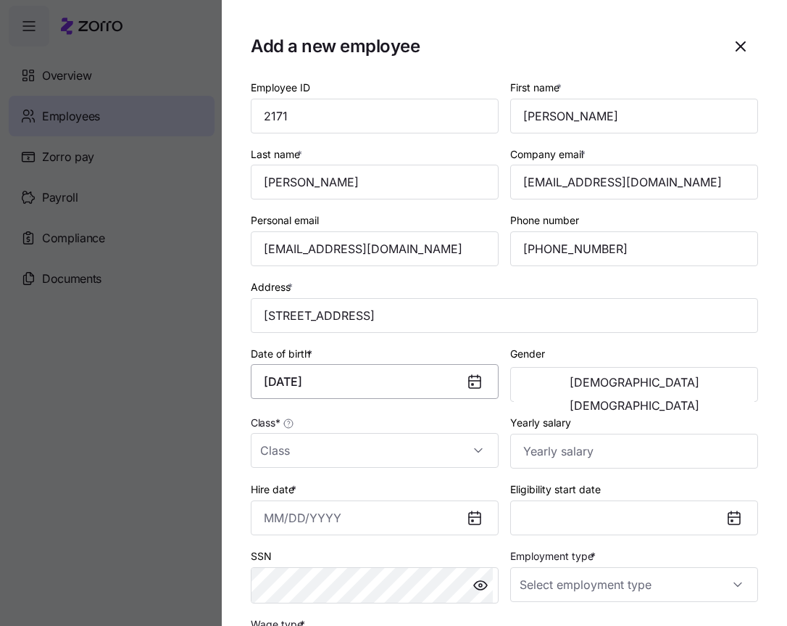
click at [514, 394] on button "[DEMOGRAPHIC_DATA]" at bounding box center [634, 405] width 241 height 23
click at [426, 454] on input "Class *" at bounding box center [375, 450] width 248 height 35
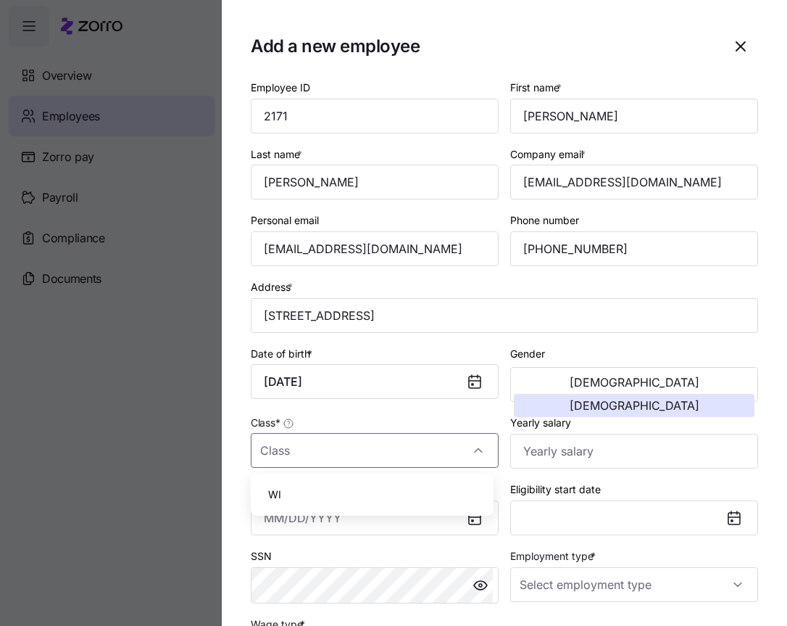
click at [378, 494] on div "WI" at bounding box center [372, 494] width 231 height 30
type input "WI"
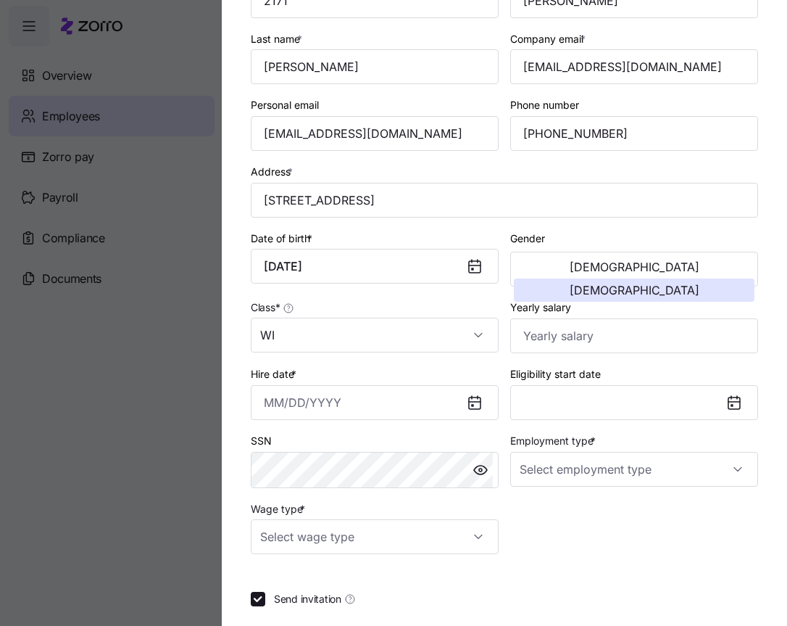
scroll to position [123, 0]
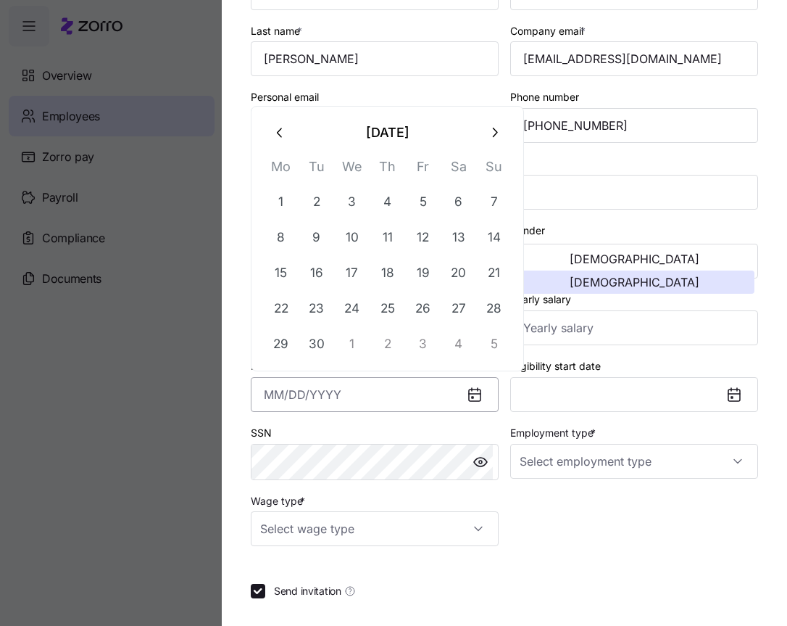
click at [263, 393] on input "Hire date *" at bounding box center [375, 394] width 248 height 35
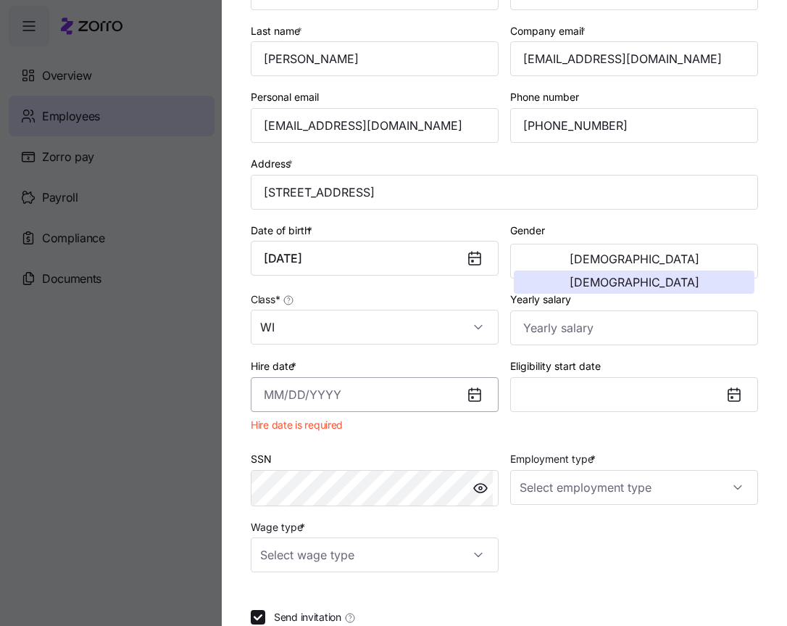
click at [262, 392] on input "Hire date *" at bounding box center [375, 394] width 248 height 35
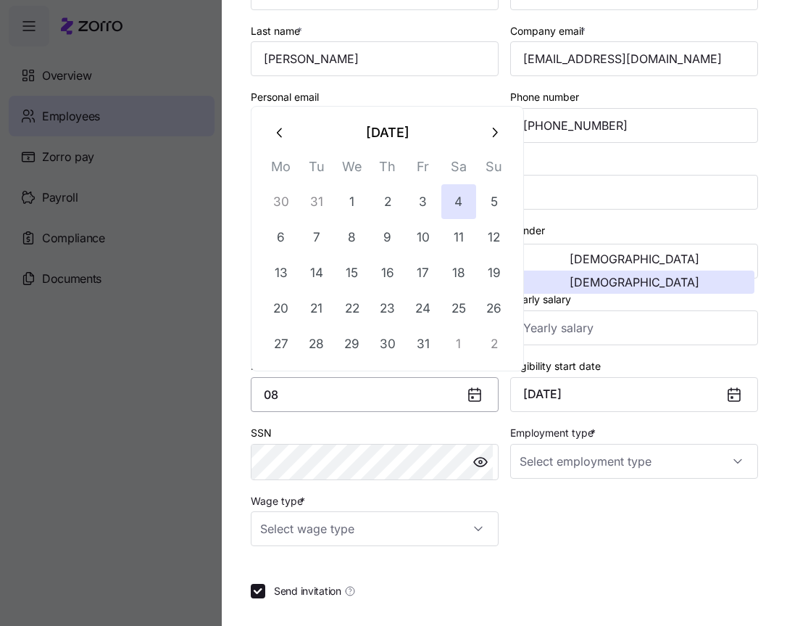
type input "0"
type input "[DATE]"
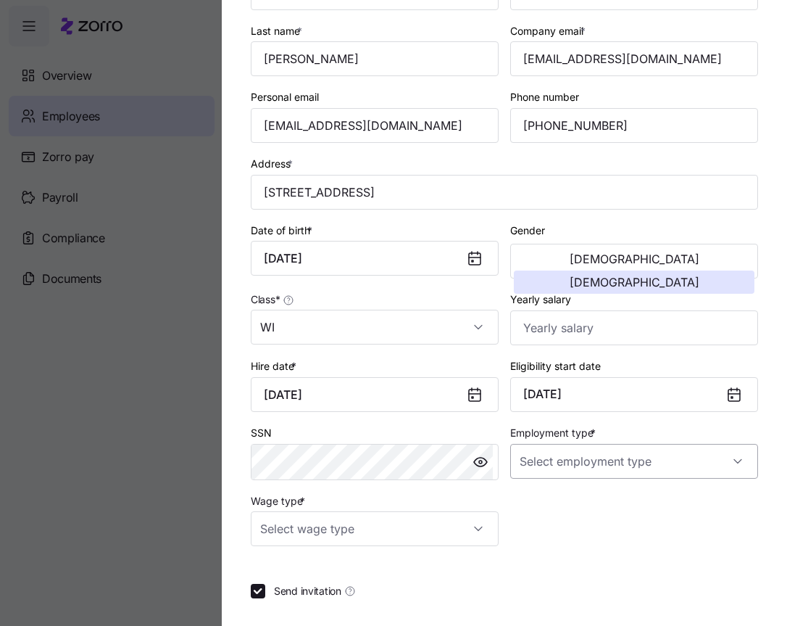
click at [549, 457] on input "Employment type *" at bounding box center [634, 461] width 248 height 35
click at [580, 505] on div "Full Time" at bounding box center [626, 505] width 231 height 30
type input "Full Time"
click at [471, 535] on input "Wage type *" at bounding box center [375, 528] width 248 height 35
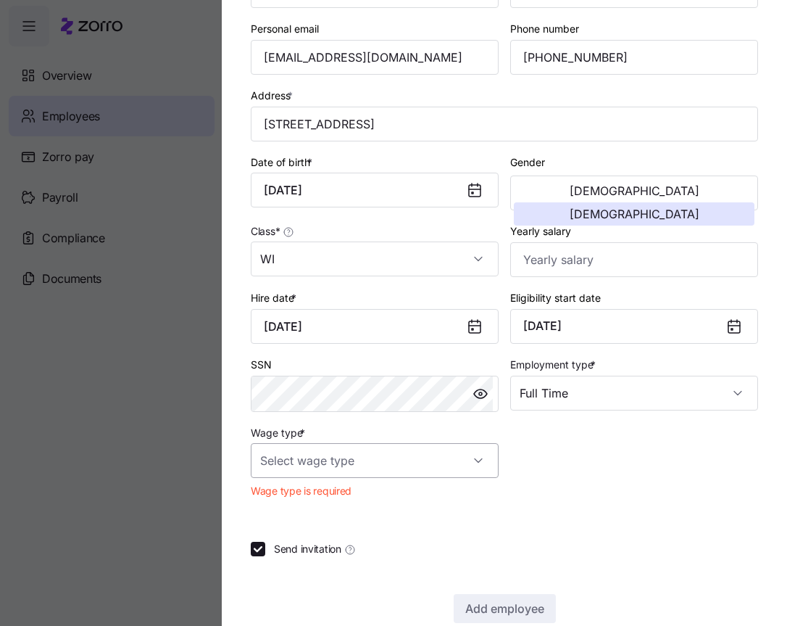
click at [371, 460] on input "Wage type *" at bounding box center [375, 460] width 248 height 35
click at [294, 531] on span "Hourly" at bounding box center [283, 535] width 30 height 16
type input "Hourly"
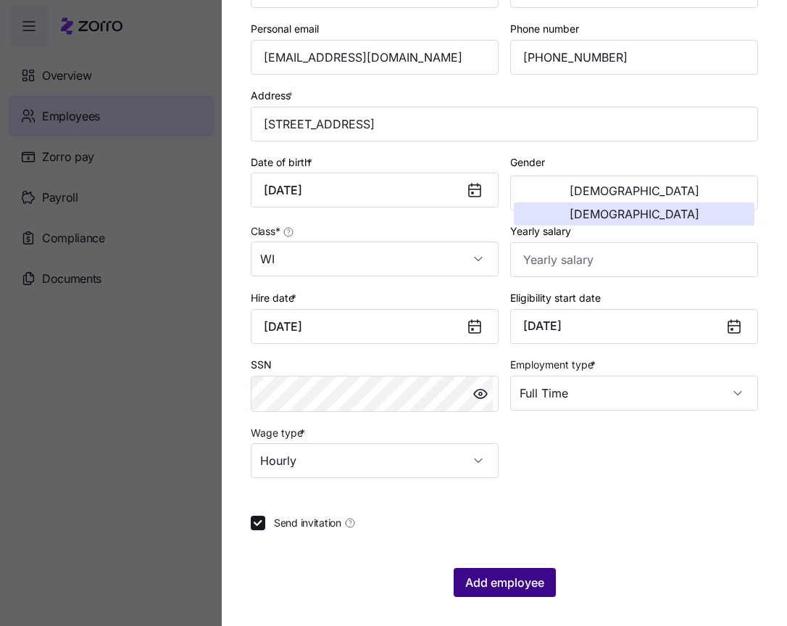
click at [530, 571] on button "Add employee" at bounding box center [505, 582] width 102 height 29
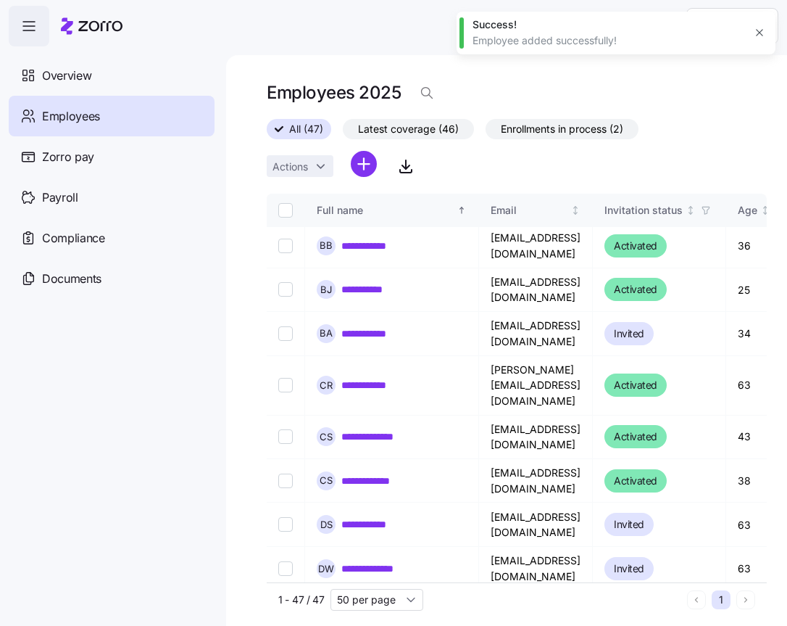
click at [364, 163] on html "**********" at bounding box center [393, 308] width 787 height 617
drag, startPoint x: 316, startPoint y: 222, endPoint x: 360, endPoint y: 57, distance: 170.9
click at [315, 223] on span "Add a new employee" at bounding box center [317, 226] width 97 height 14
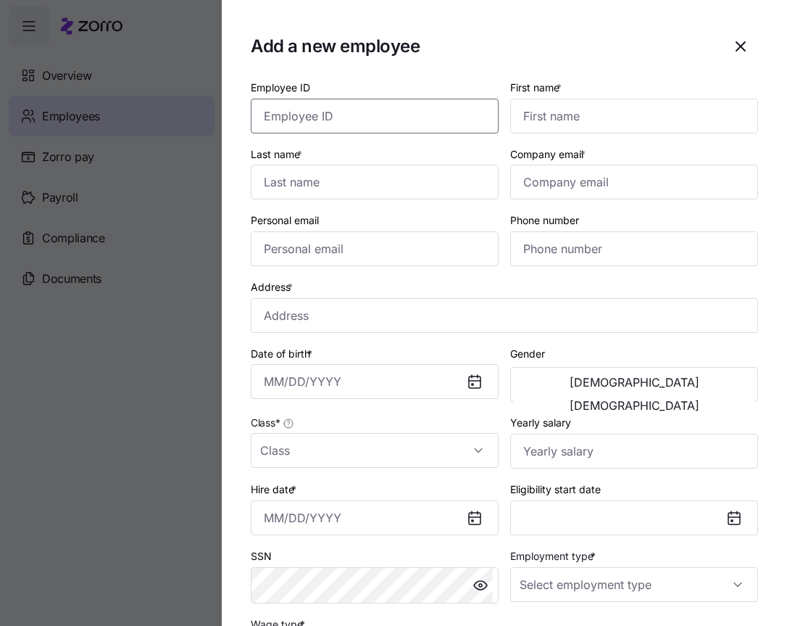
drag, startPoint x: 314, startPoint y: 111, endPoint x: 303, endPoint y: 101, distance: 14.4
click at [314, 111] on input "Employee ID" at bounding box center [375, 116] width 248 height 35
type input "2118"
type input "[PERSON_NAME]"
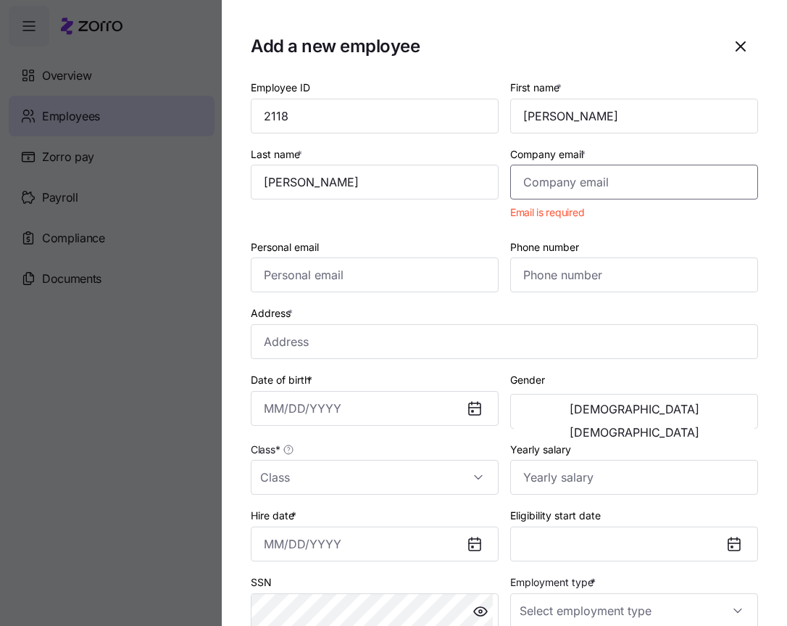
click at [545, 182] on input "Company email *" at bounding box center [634, 182] width 248 height 35
paste input "[EMAIL_ADDRESS][DOMAIN_NAME]"
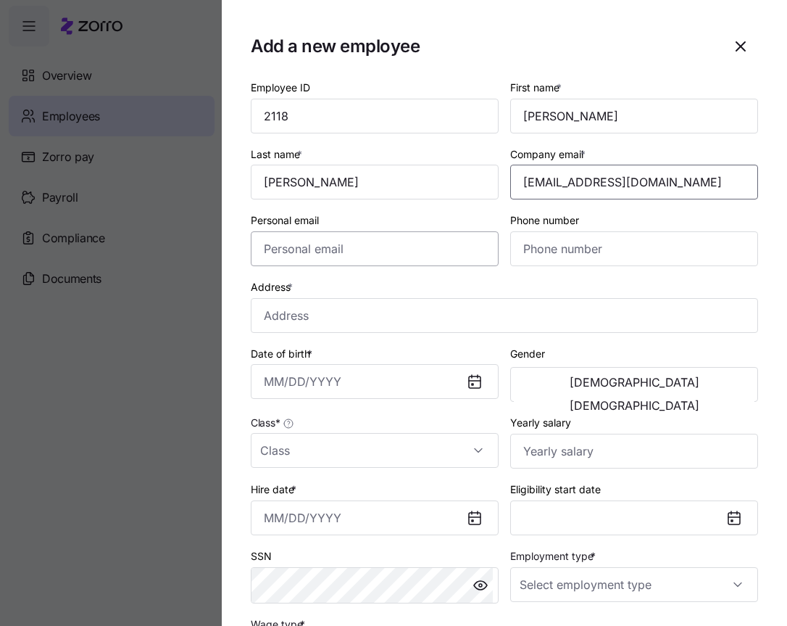
type input "[EMAIL_ADDRESS][DOMAIN_NAME]"
click at [379, 258] on input "Personal email" at bounding box center [375, 248] width 248 height 35
paste input "[EMAIL_ADDRESS][DOMAIN_NAME]"
type input "[EMAIL_ADDRESS][DOMAIN_NAME]"
click at [529, 249] on input "Phone number" at bounding box center [634, 248] width 248 height 35
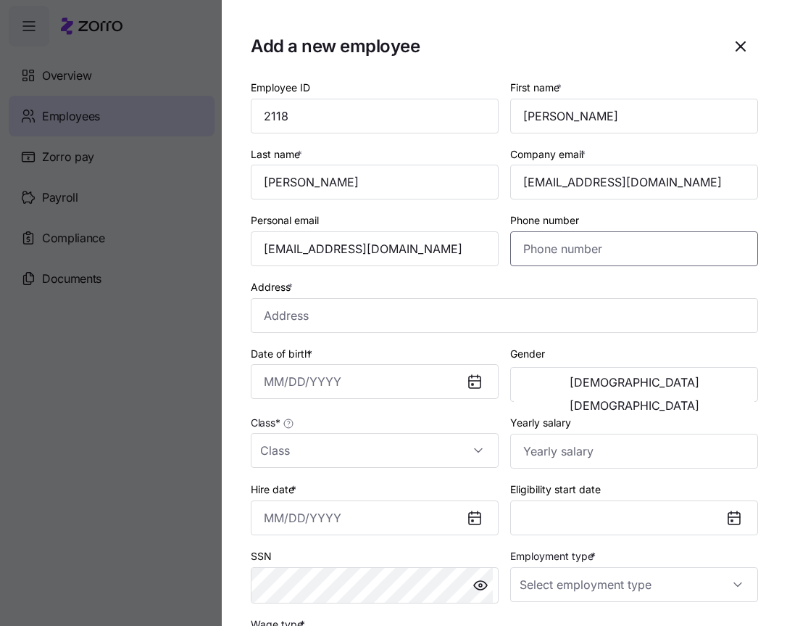
paste input "[PHONE_NUMBER]"
type input "[PHONE_NUMBER]"
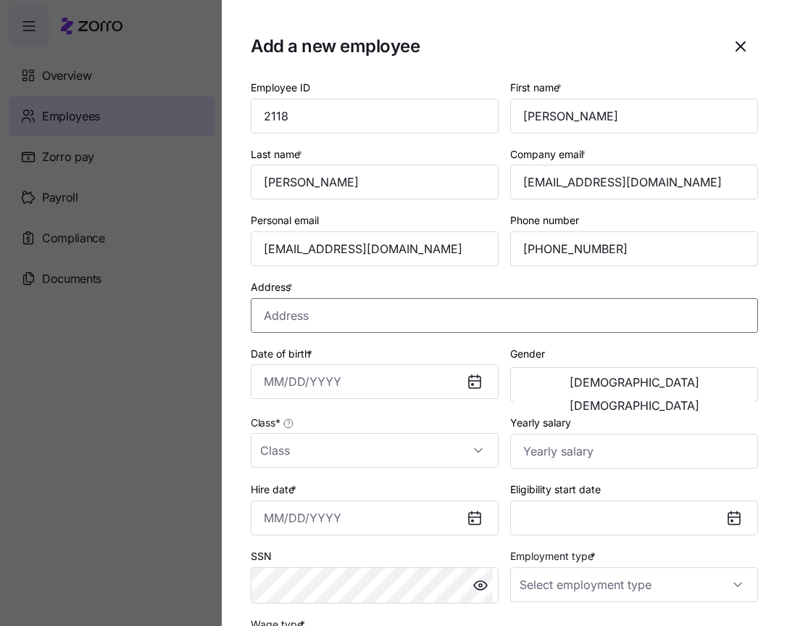
click at [274, 312] on input "Address *" at bounding box center [504, 315] width 507 height 35
paste input "[STREET_ADDRESS][PERSON_NAME]"
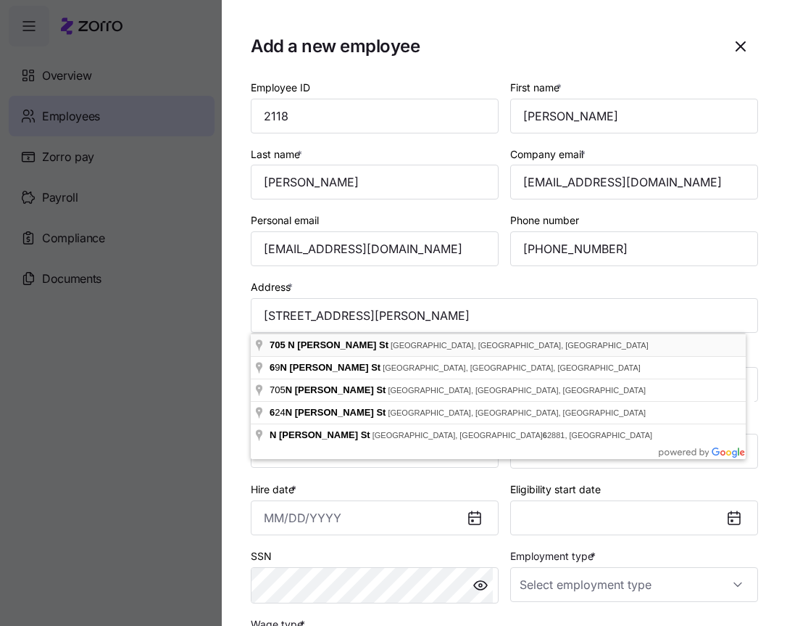
type input "[STREET_ADDRESS][PERSON_NAME]"
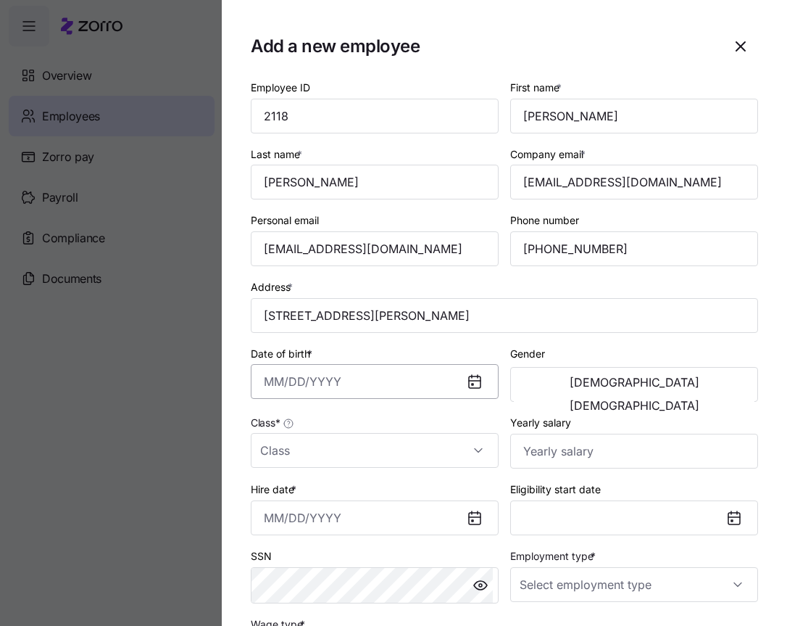
click at [262, 382] on input "Date of birth *" at bounding box center [375, 381] width 248 height 35
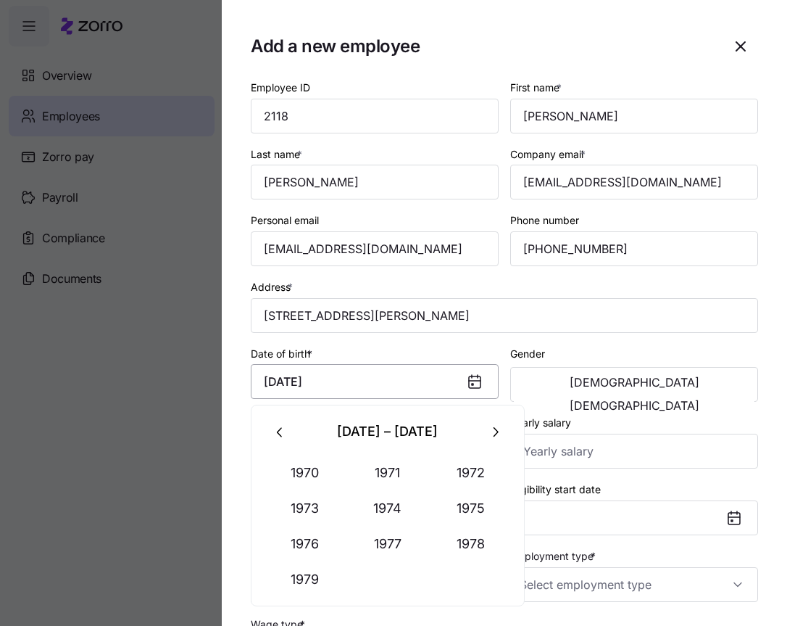
type input "[DATE]"
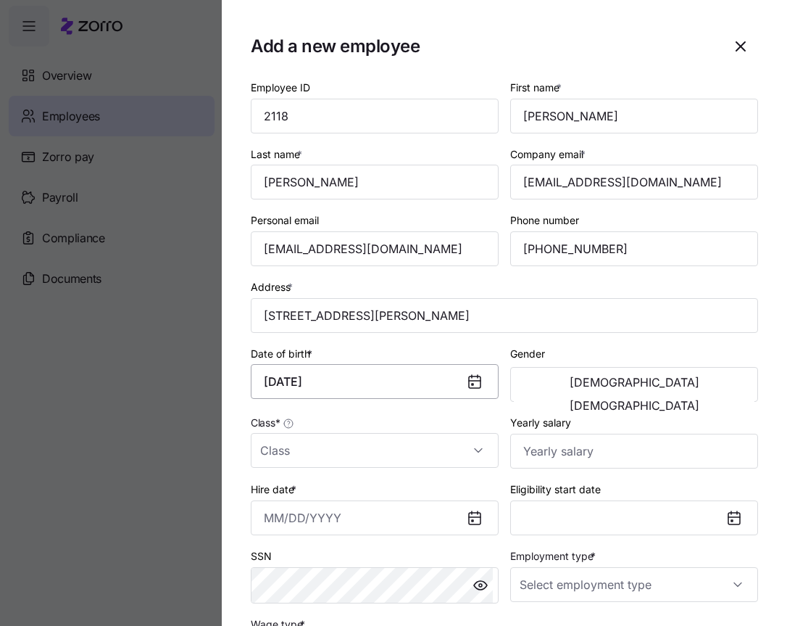
click at [514, 394] on button "[DEMOGRAPHIC_DATA]" at bounding box center [634, 405] width 241 height 23
click at [462, 458] on input "Class *" at bounding box center [375, 450] width 248 height 35
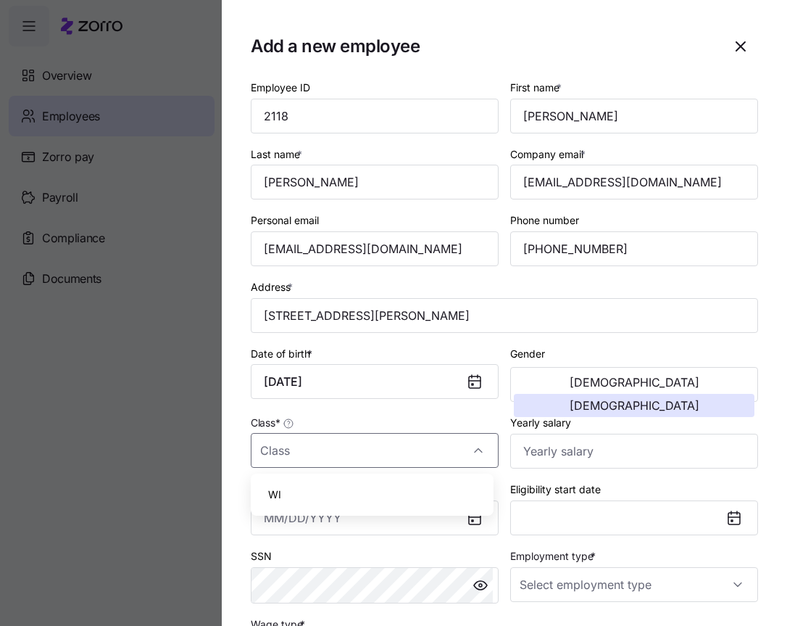
click at [431, 483] on div "WI" at bounding box center [372, 494] width 231 height 30
type input "WI"
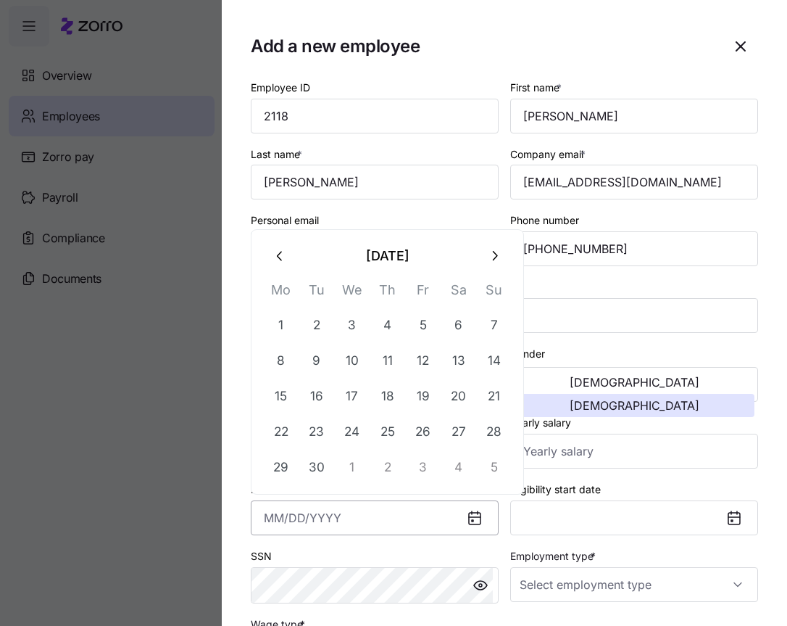
click at [267, 515] on input "Hire date *" at bounding box center [375, 517] width 248 height 35
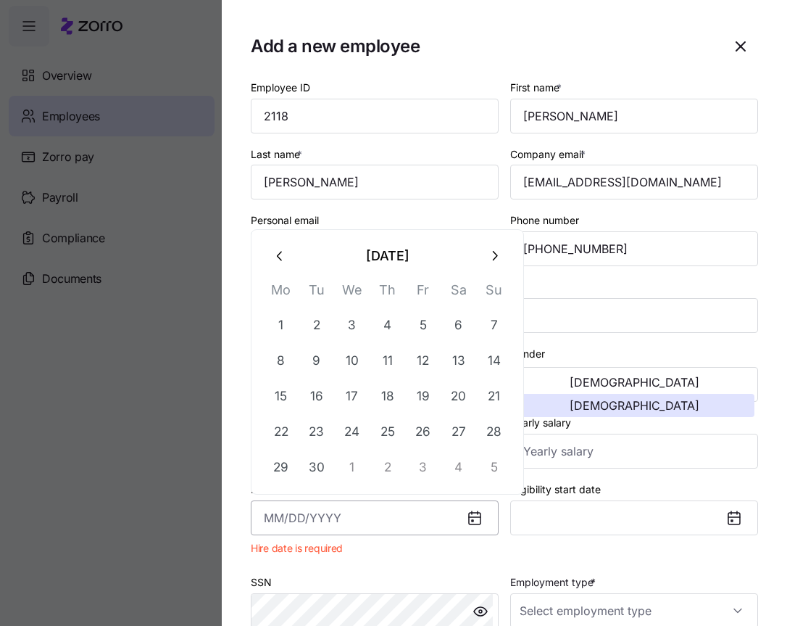
click at [263, 509] on input "Hire date *" at bounding box center [375, 517] width 248 height 35
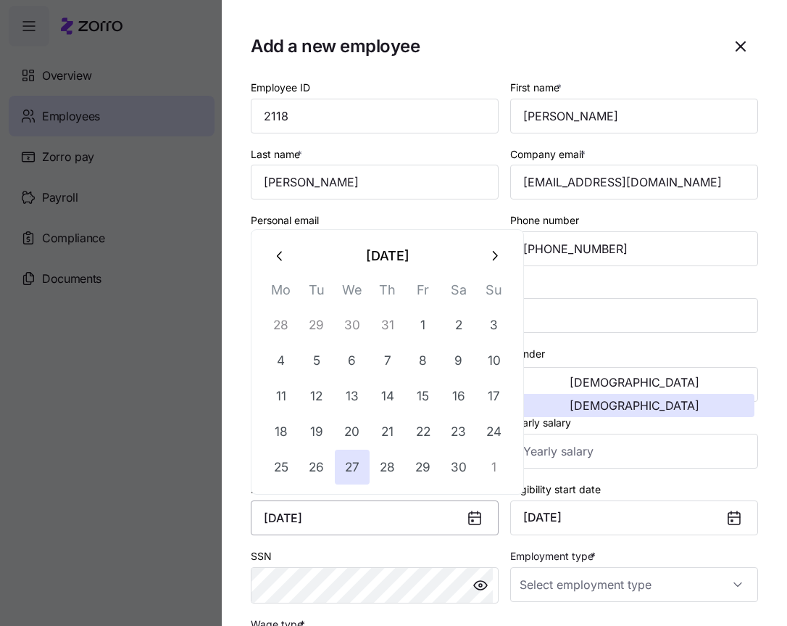
type input "[DATE]"
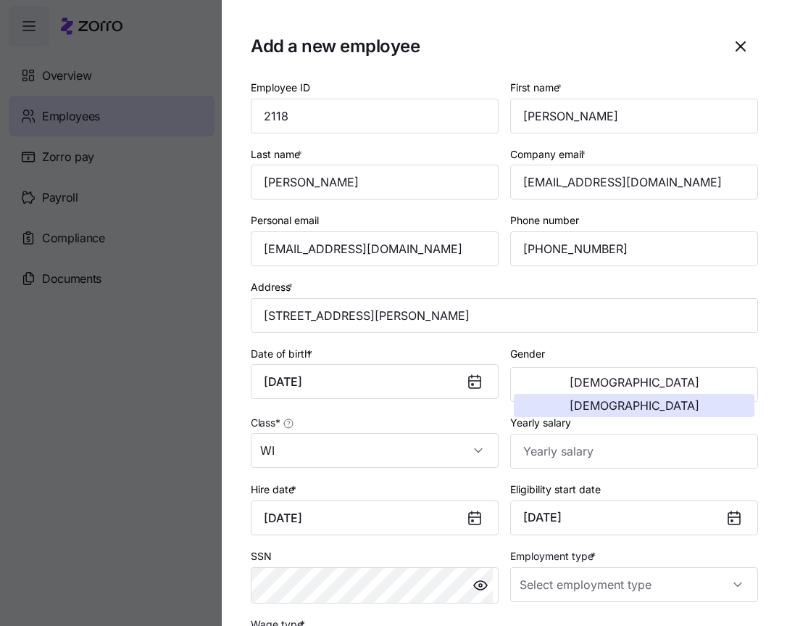
click at [728, 518] on icon at bounding box center [734, 518] width 12 height 12
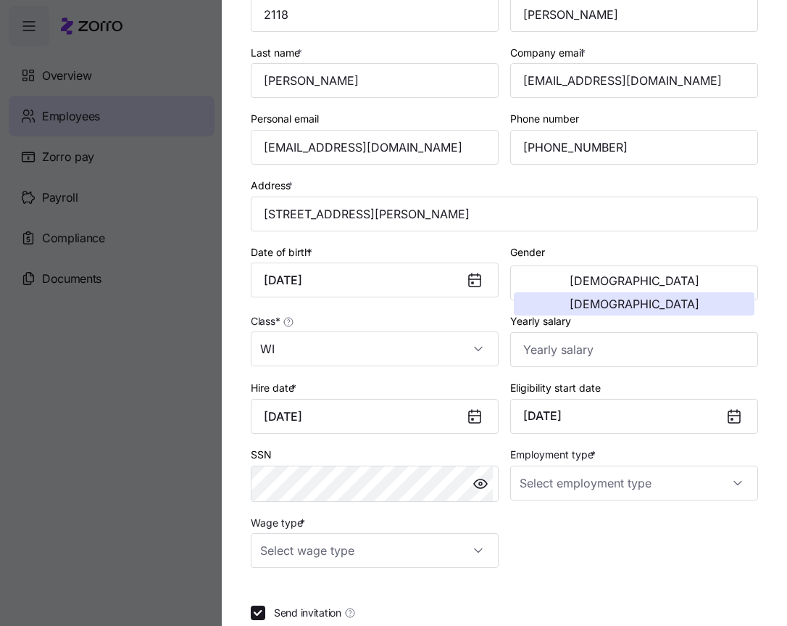
scroll to position [112, 0]
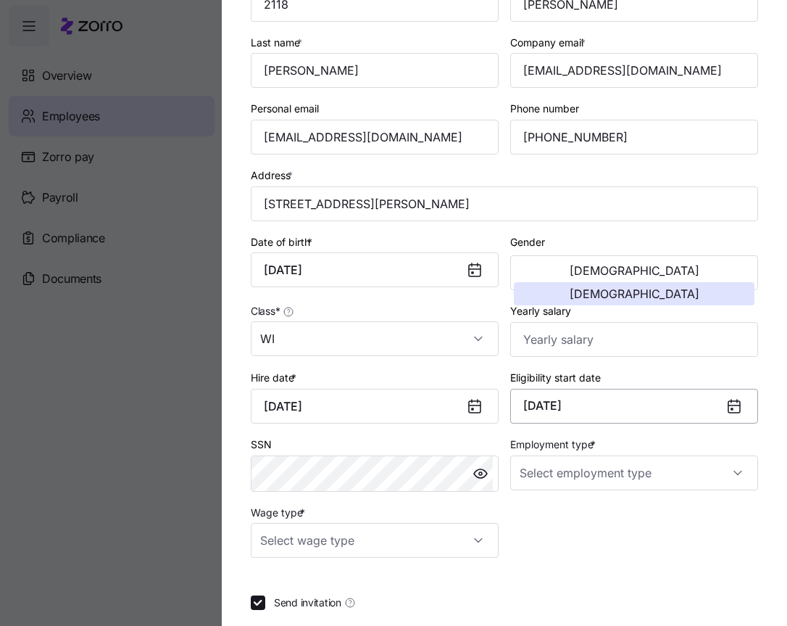
click at [589, 394] on button "[DATE]" at bounding box center [634, 405] width 248 height 35
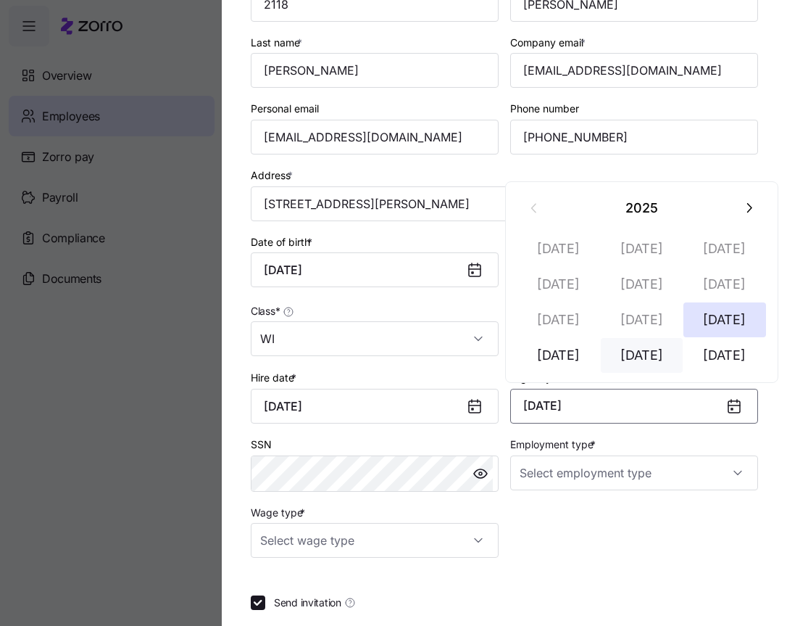
click at [631, 359] on button "[DATE]" at bounding box center [642, 355] width 83 height 35
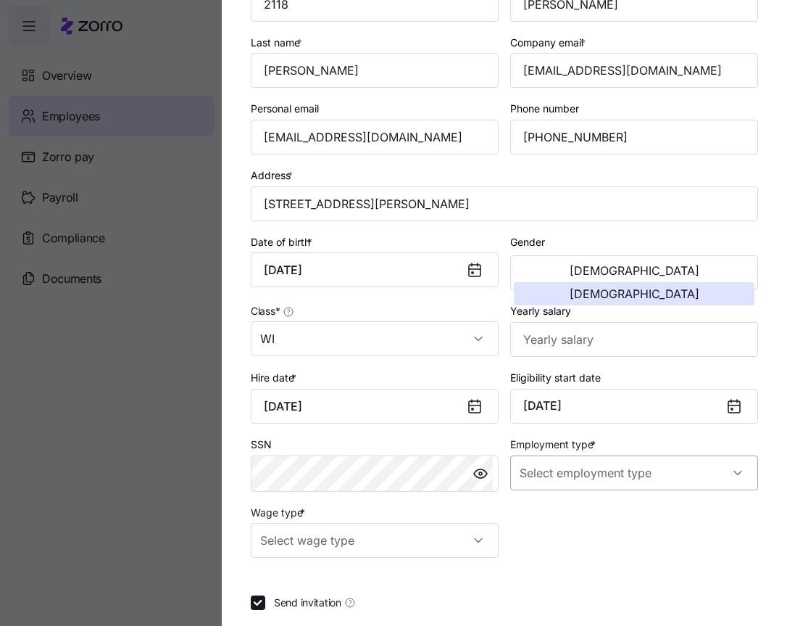
click at [520, 480] on input "Employment type *" at bounding box center [634, 472] width 248 height 35
click at [527, 523] on span "Full Time" at bounding box center [544, 517] width 42 height 16
type input "Full Time"
click at [448, 545] on input "Wage type *" at bounding box center [375, 540] width 248 height 35
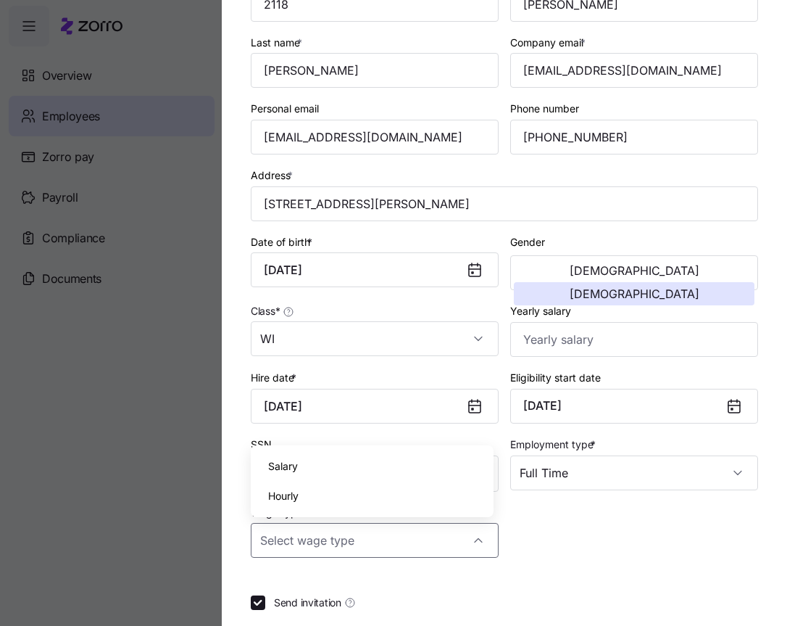
click at [374, 505] on div "Hourly" at bounding box center [372, 496] width 231 height 30
type input "Hourly"
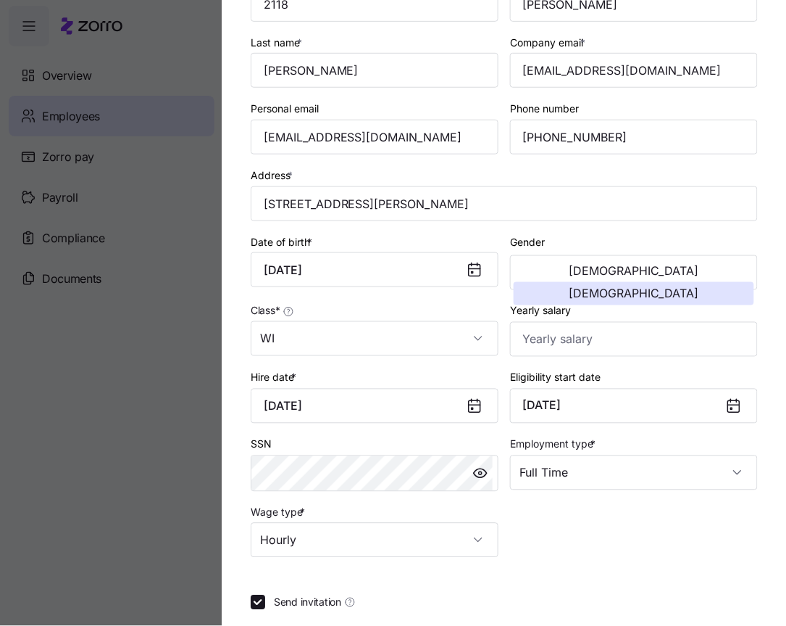
scroll to position [191, 0]
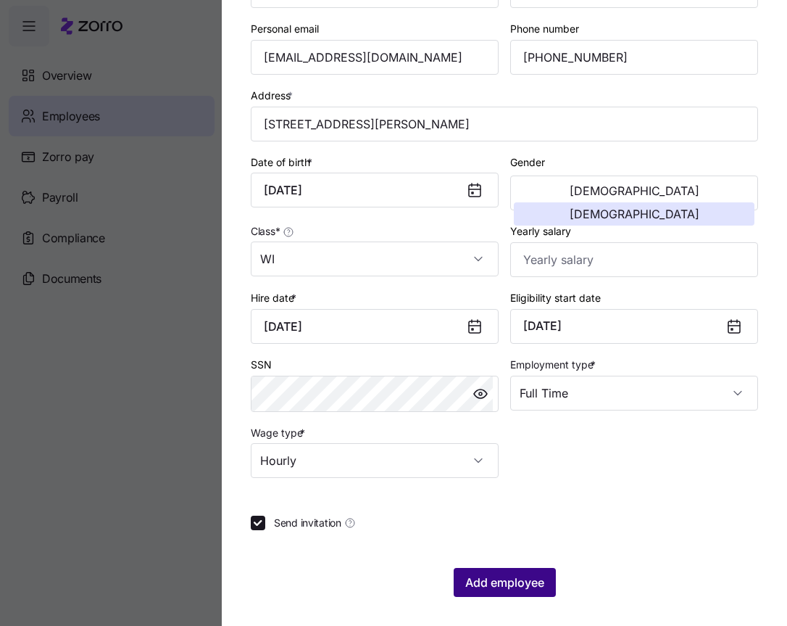
click at [525, 589] on span "Add employee" at bounding box center [504, 581] width 79 height 17
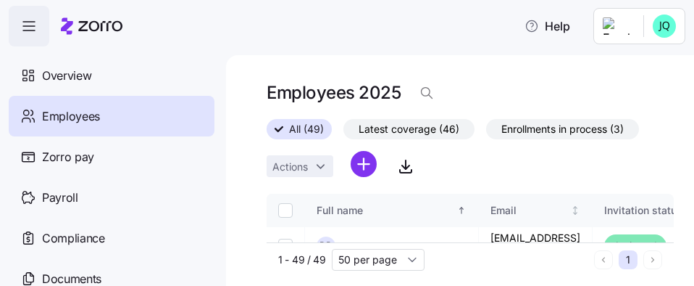
click at [454, 36] on div "Help" at bounding box center [347, 26] width 677 height 41
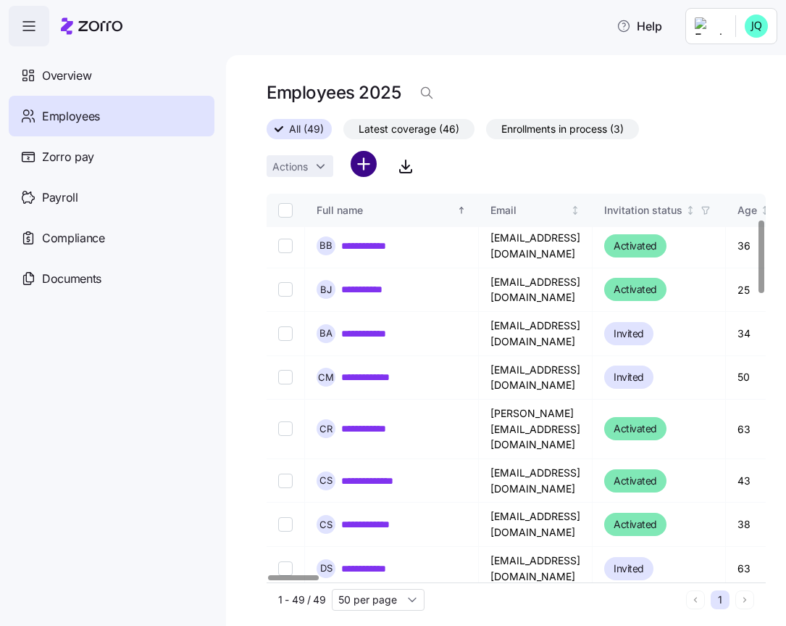
click at [364, 171] on html "**********" at bounding box center [393, 308] width 786 height 617
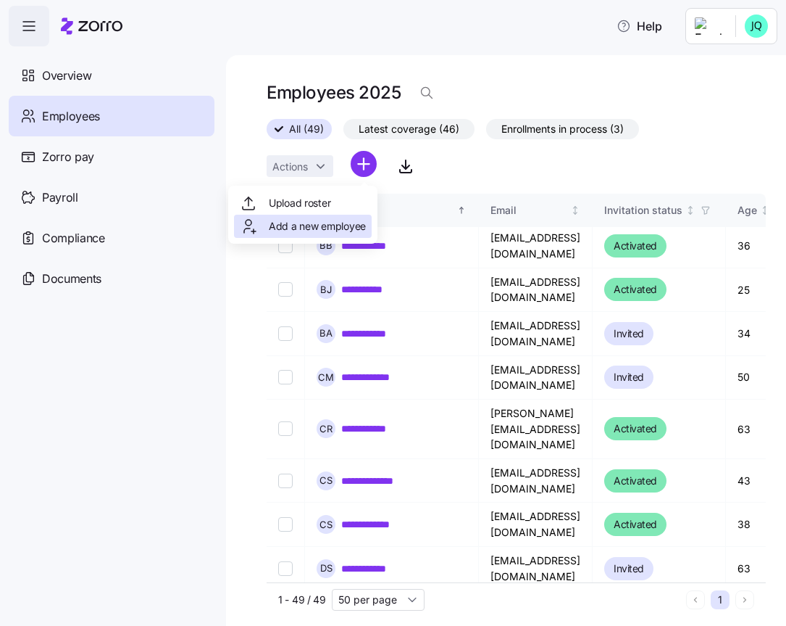
click at [316, 223] on span "Add a new employee" at bounding box center [317, 226] width 97 height 14
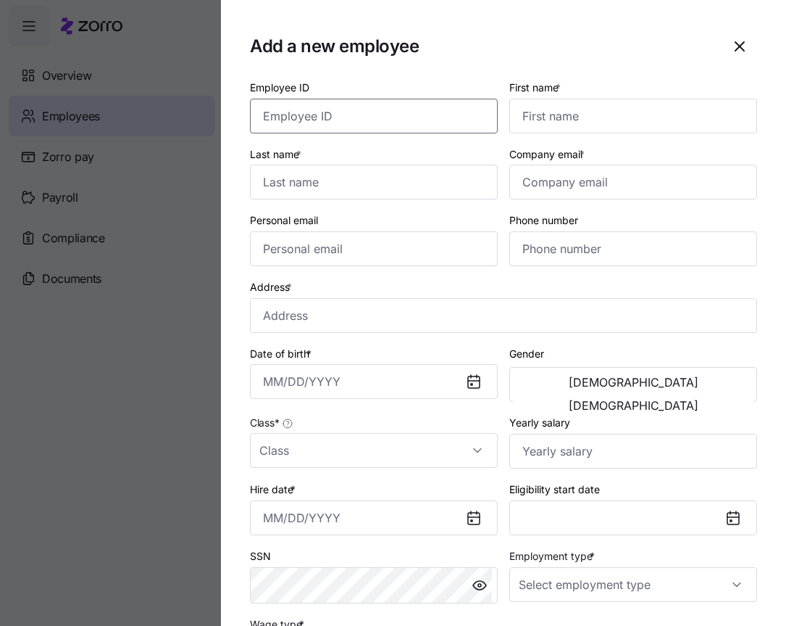
drag, startPoint x: 301, startPoint y: 123, endPoint x: 53, endPoint y: 78, distance: 252.1
click at [301, 123] on input "Employee ID" at bounding box center [374, 116] width 248 height 35
click at [302, 122] on input "Employee ID" at bounding box center [374, 116] width 248 height 35
type input "2175"
type input "Kaden"
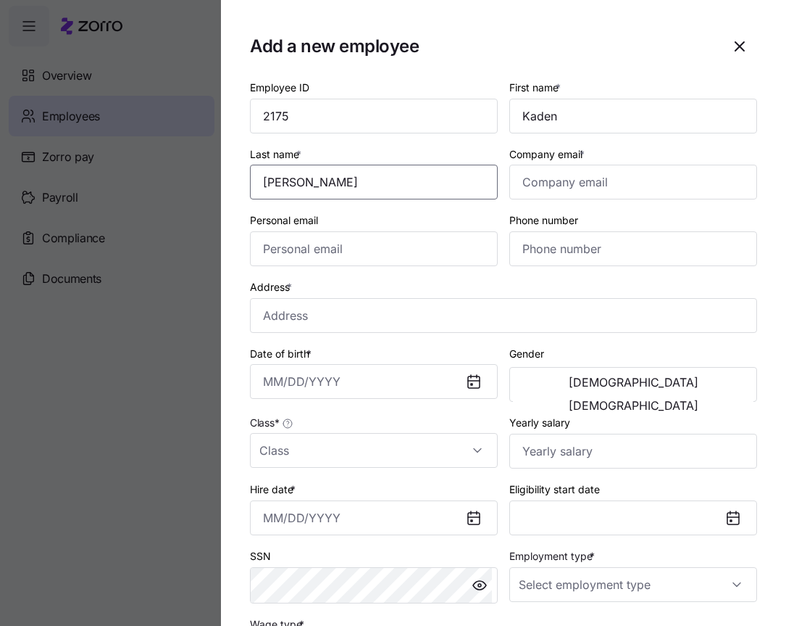
type input "[PERSON_NAME]"
click at [514, 185] on input "Company email *" at bounding box center [634, 182] width 248 height 35
paste input "[EMAIL_ADDRESS][DOMAIN_NAME]"
type input "[EMAIL_ADDRESS][DOMAIN_NAME]"
click at [342, 242] on input "Personal email" at bounding box center [374, 248] width 248 height 35
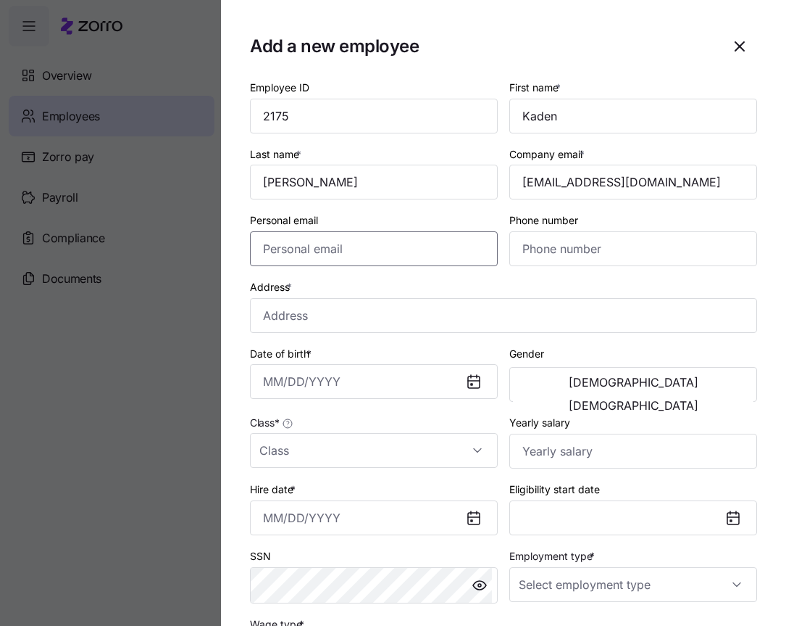
paste input "[EMAIL_ADDRESS][DOMAIN_NAME]"
type input "[EMAIL_ADDRESS][DOMAIN_NAME]"
click at [535, 252] on input "Phone number" at bounding box center [634, 248] width 248 height 35
paste input "[PHONE_NUMBER]"
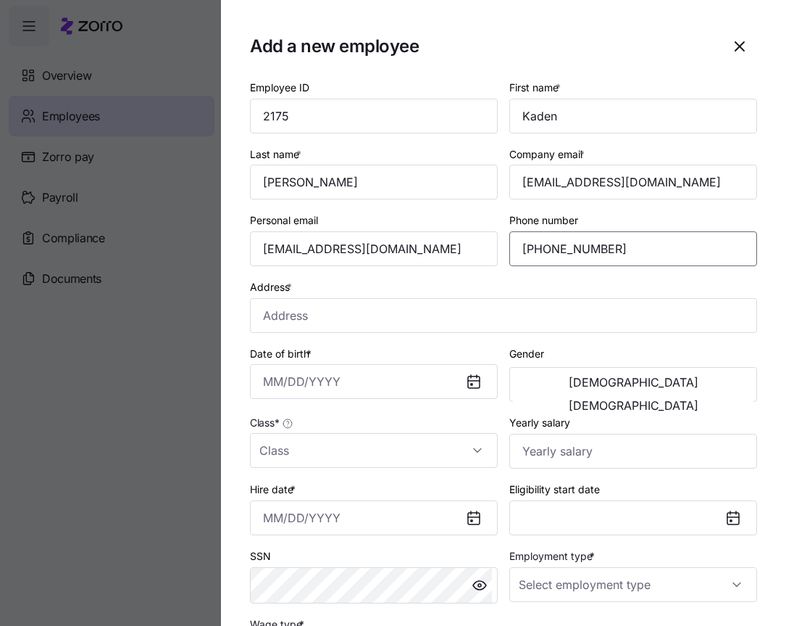
type input "[PHONE_NUMBER]"
click at [315, 319] on input "Address *" at bounding box center [503, 315] width 507 height 35
paste input "[STREET_ADDRESS]"
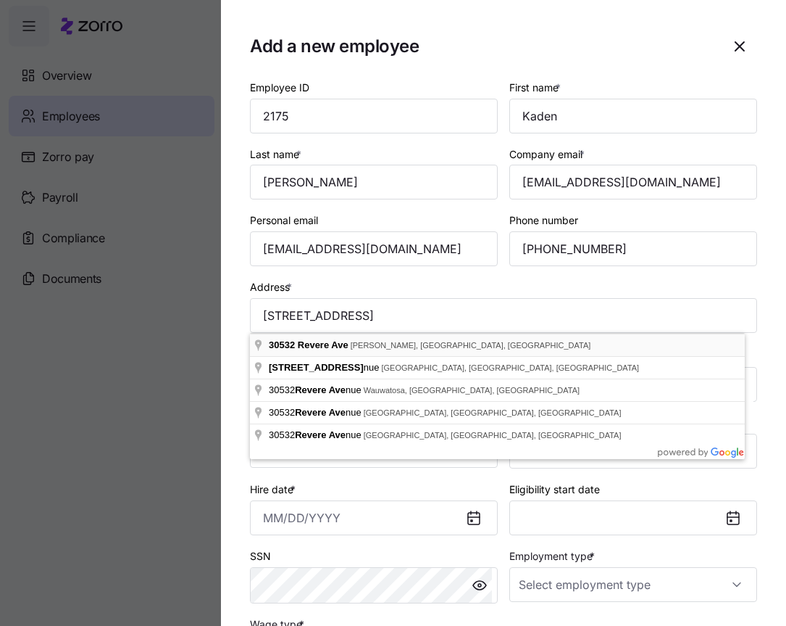
type input "[STREET_ADDRESS][PERSON_NAME]"
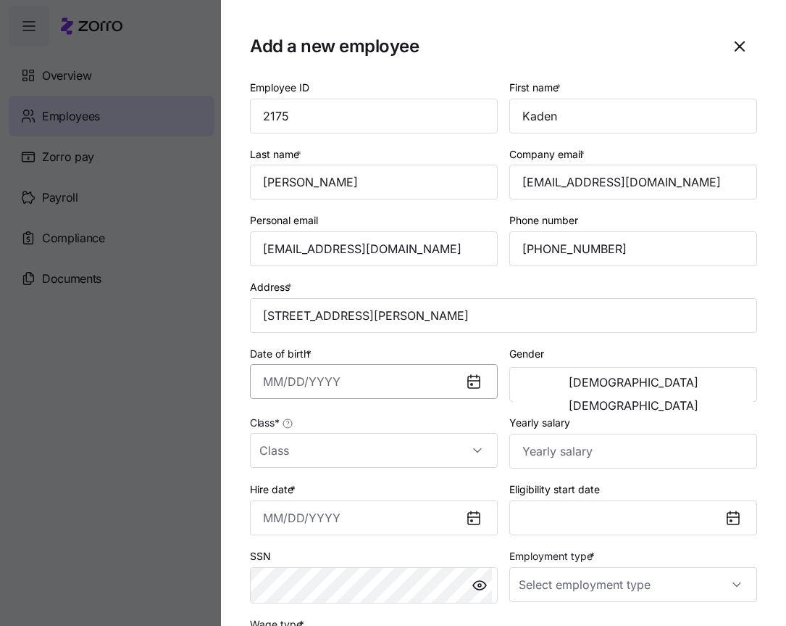
click at [261, 383] on input "Date of birth *" at bounding box center [374, 381] width 248 height 35
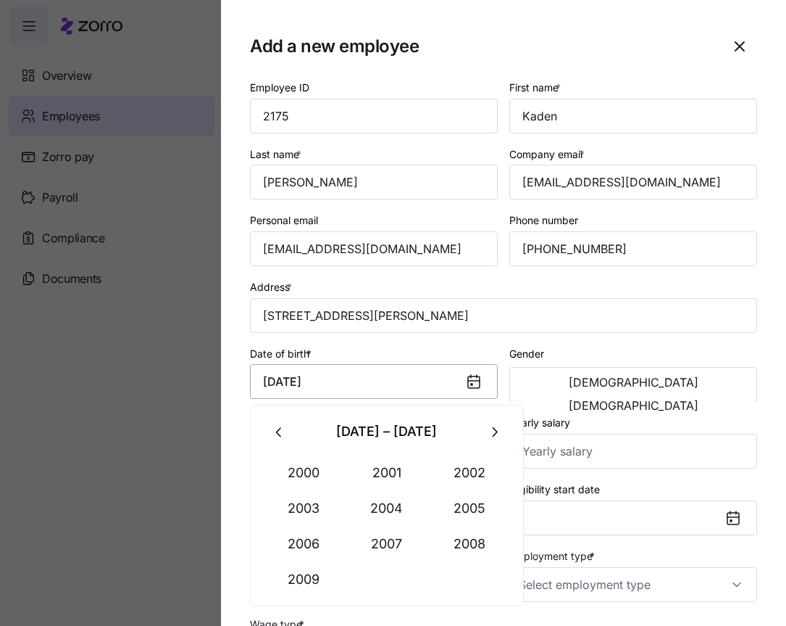
type input "[DATE]"
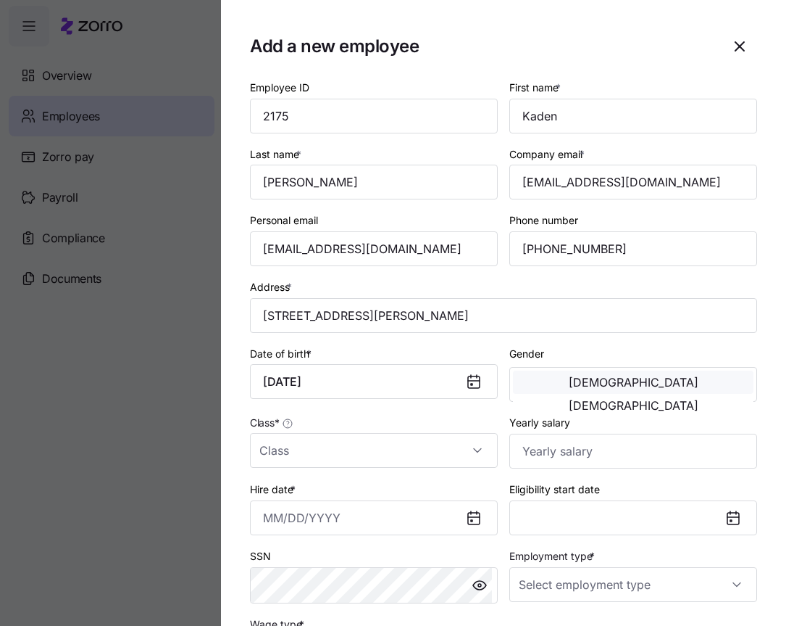
click at [592, 381] on button "[DEMOGRAPHIC_DATA]" at bounding box center [633, 381] width 241 height 23
click at [538, 390] on button "[DEMOGRAPHIC_DATA]" at bounding box center [633, 381] width 241 height 23
click at [473, 453] on input "Class *" at bounding box center [374, 450] width 248 height 35
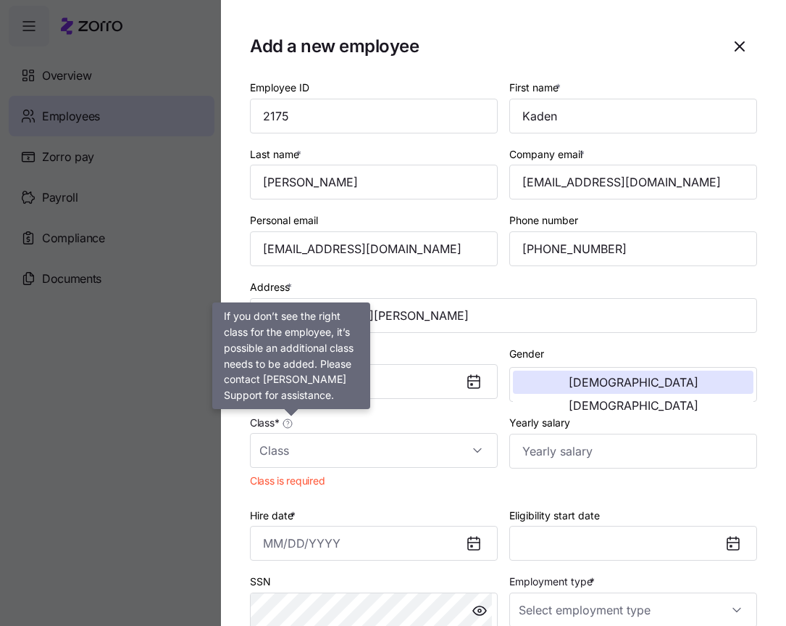
click at [289, 421] on icon at bounding box center [288, 421] width 2 height 3
click at [291, 433] on input "Class *" at bounding box center [374, 450] width 248 height 35
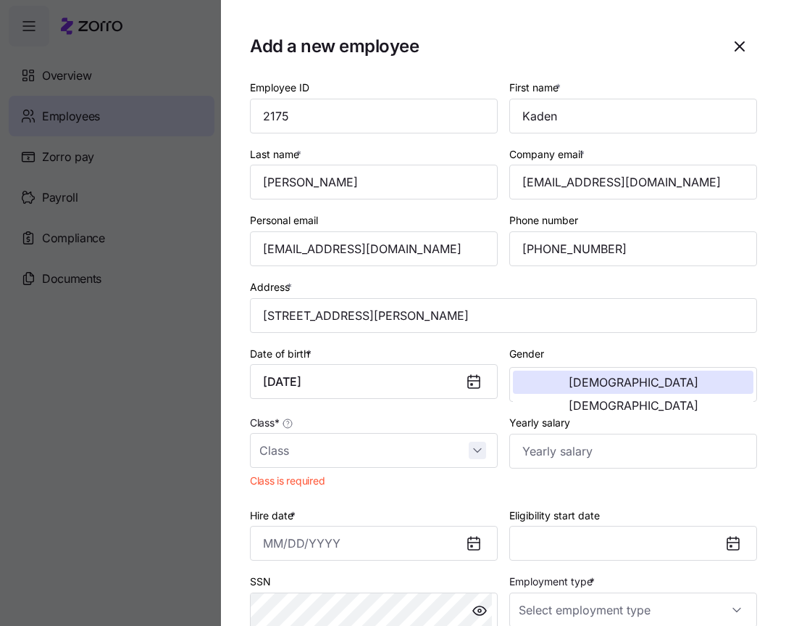
click at [469, 451] on div at bounding box center [374, 450] width 248 height 35
click at [328, 449] on input "Class *" at bounding box center [374, 450] width 248 height 35
click at [291, 489] on div "WI" at bounding box center [371, 494] width 231 height 30
type input "WI"
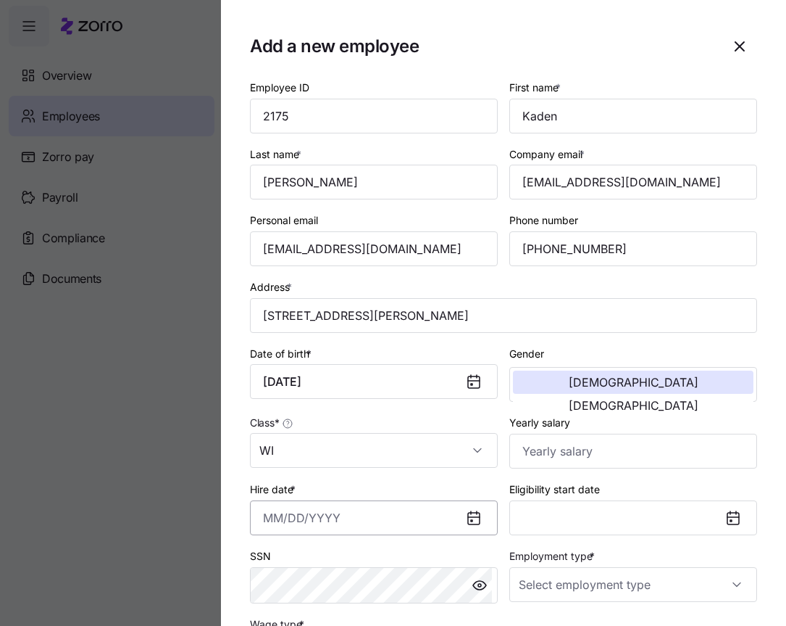
click at [262, 514] on input "Hire date *" at bounding box center [374, 517] width 248 height 35
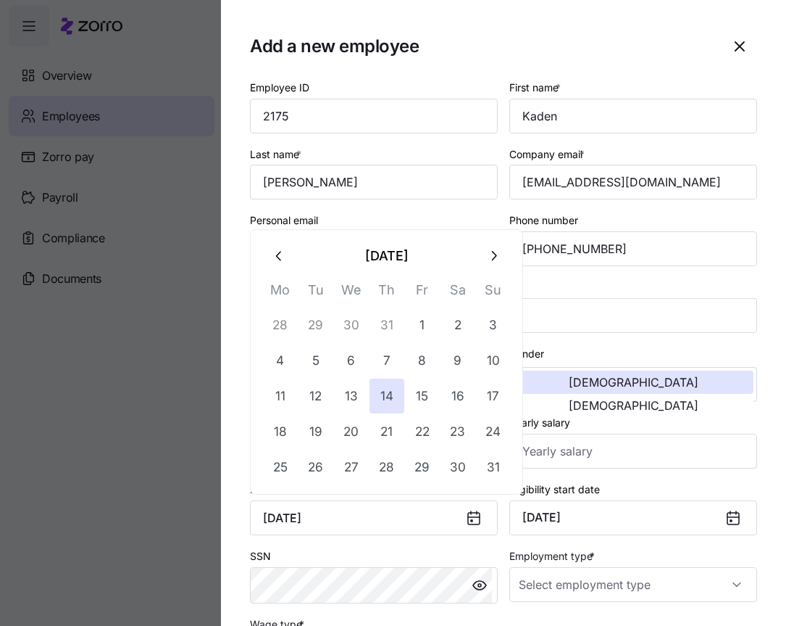
type input "[DATE]"
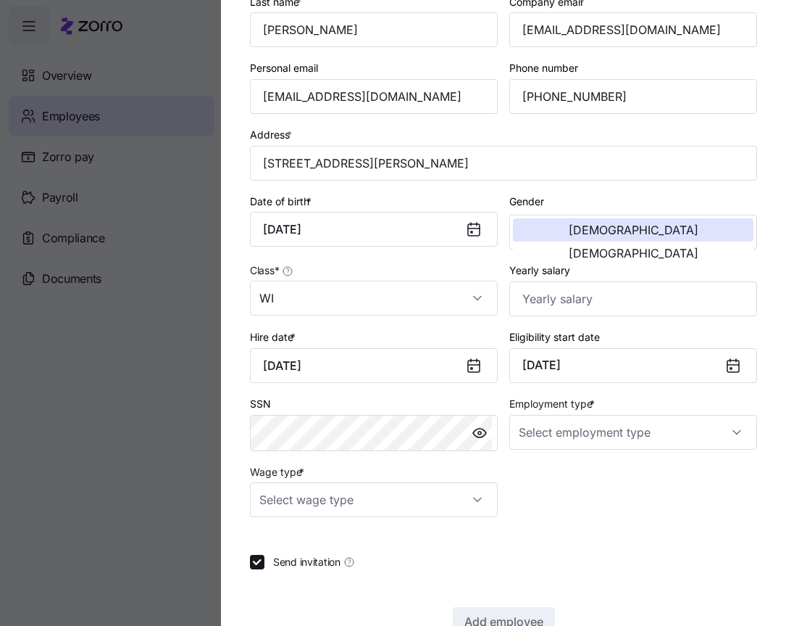
scroll to position [156, 0]
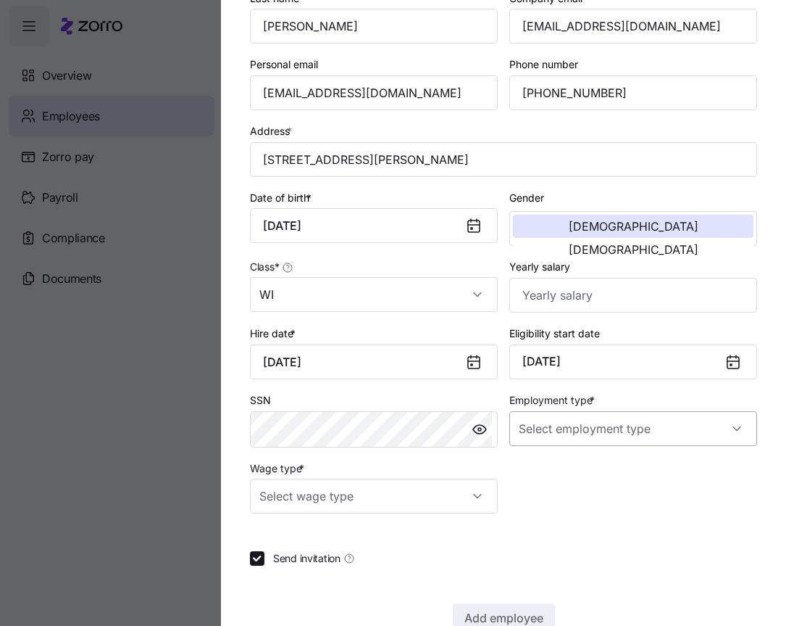
click at [565, 437] on input "Employment type *" at bounding box center [634, 428] width 248 height 35
drag, startPoint x: 556, startPoint y: 477, endPoint x: 466, endPoint y: 460, distance: 91.4
click at [556, 476] on span "Full Time" at bounding box center [543, 473] width 42 height 16
type input "Full Time"
click at [386, 489] on input "Wage type *" at bounding box center [374, 495] width 248 height 35
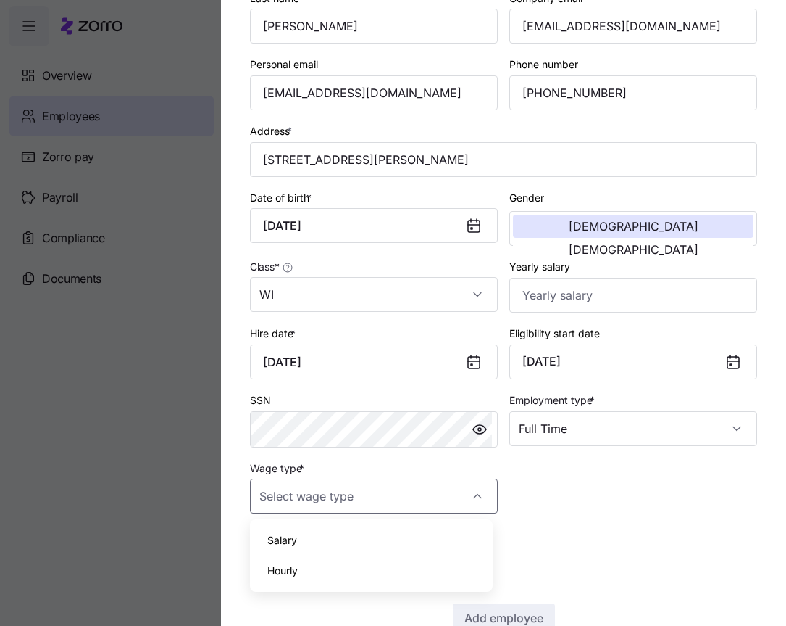
click at [381, 560] on div "Hourly" at bounding box center [371, 570] width 231 height 30
type input "Hourly"
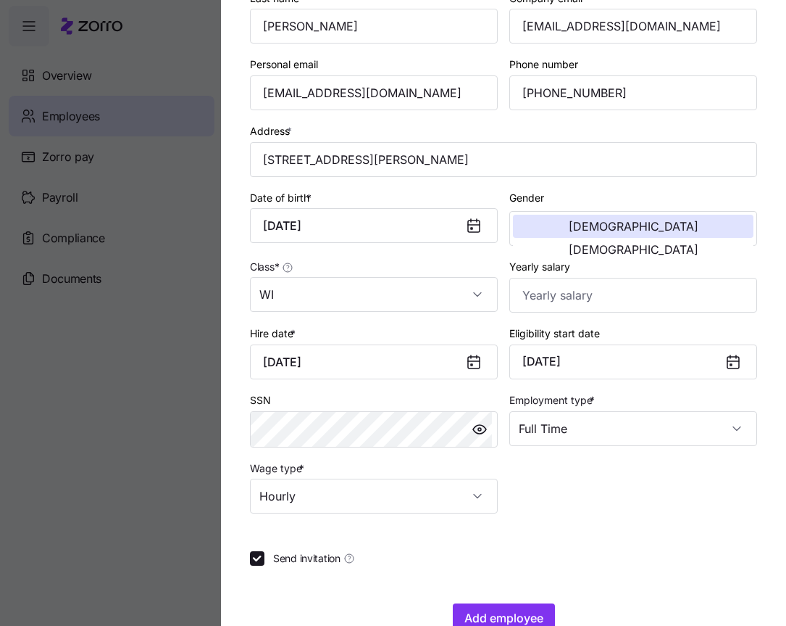
scroll to position [191, 0]
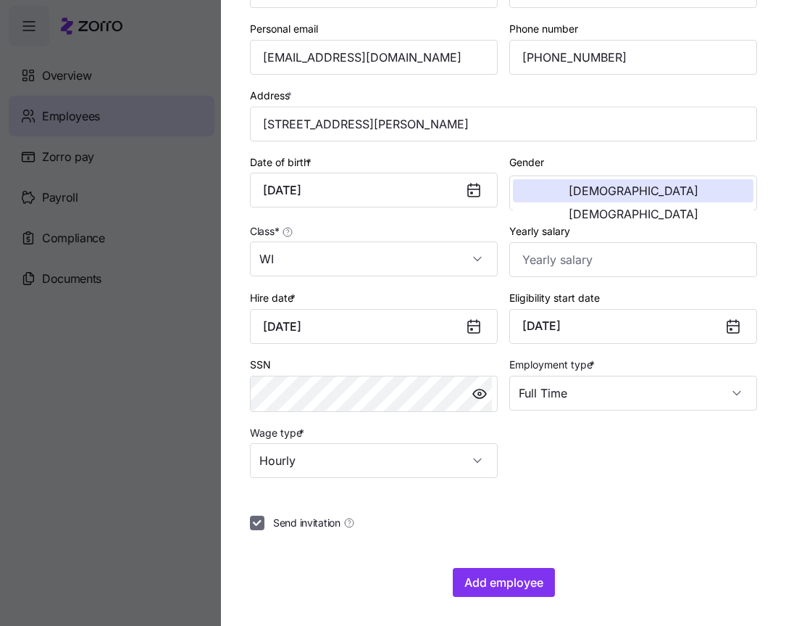
click at [257, 519] on input "Send invitation" at bounding box center [257, 522] width 14 height 14
checkbox input "false"
click at [483, 574] on span "Add employee" at bounding box center [504, 581] width 79 height 17
